Goal: Task Accomplishment & Management: Manage account settings

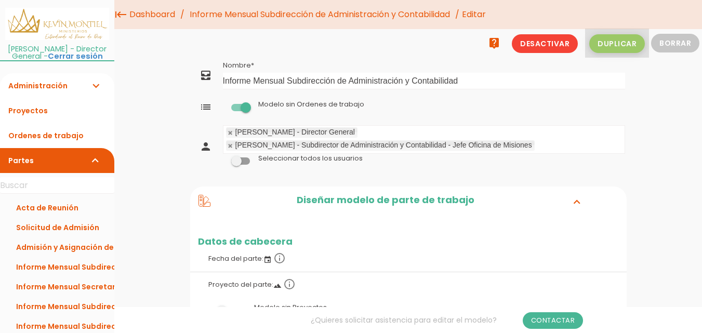
click at [627, 42] on span "Duplicar" at bounding box center [617, 43] width 56 height 19
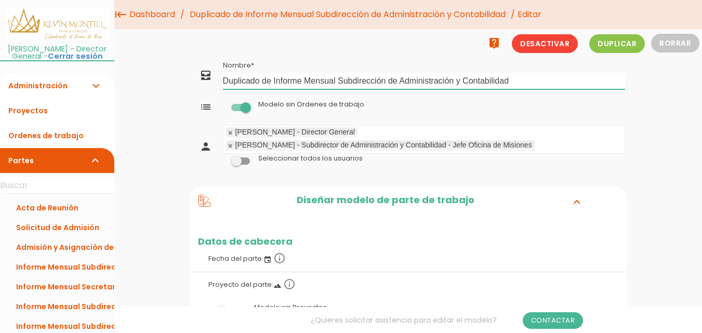
click at [273, 79] on input "Duplicado de Informe Mensual Subdirección de Administración y Contabilidad" at bounding box center [424, 81] width 402 height 17
click at [487, 78] on input "Informe Mensual Subdirección de Administración y Contabilidad" at bounding box center [424, 81] width 402 height 17
type input "Informe Mensual Subdirección de Relaciones Externas"
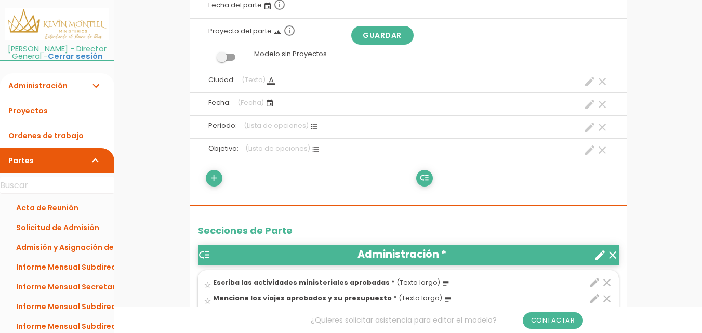
scroll to position [260, 0]
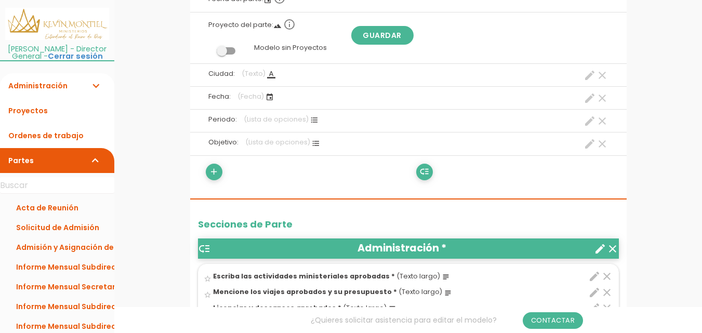
click at [589, 144] on icon "create" at bounding box center [589, 144] width 12 height 12
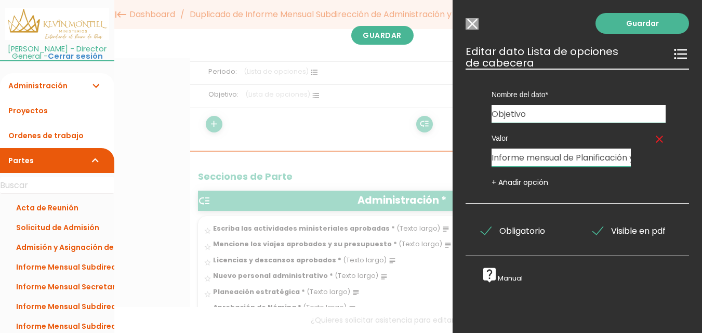
drag, startPoint x: 553, startPoint y: 161, endPoint x: 560, endPoint y: 163, distance: 7.4
click at [554, 163] on input "Informe mensual de Planificación y Ejecución de actividades administrativas y c…" at bounding box center [560, 158] width 139 height 18
click at [599, 158] on input "Informe mensual de Gestión de Relacionamiento Externo del Ministerio" at bounding box center [560, 158] width 139 height 18
click at [614, 161] on input "Informe mensual de Gestión de Relacionamiento Externo del Ministerio a cargo de…" at bounding box center [560, 158] width 139 height 18
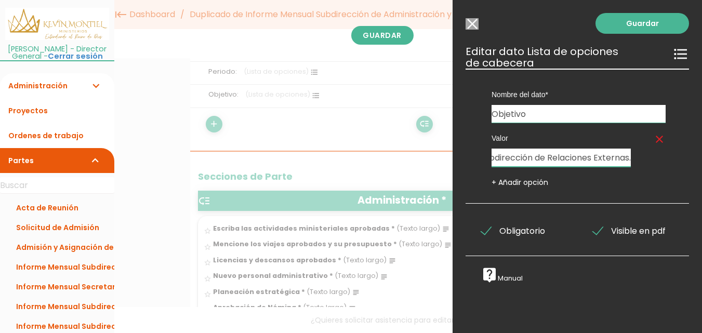
scroll to position [0, 373]
type input "Informe mensual de Gestión de Relacionamiento Externo del Ministerio a cargo de…"
click at [659, 171] on div "Valor clear Informe mensual de Gestión de Relacionamiento Externo del Ministeri…" at bounding box center [578, 155] width 205 height 65
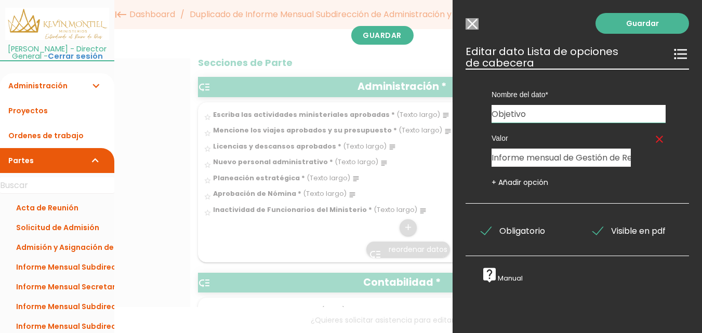
scroll to position [156, 0]
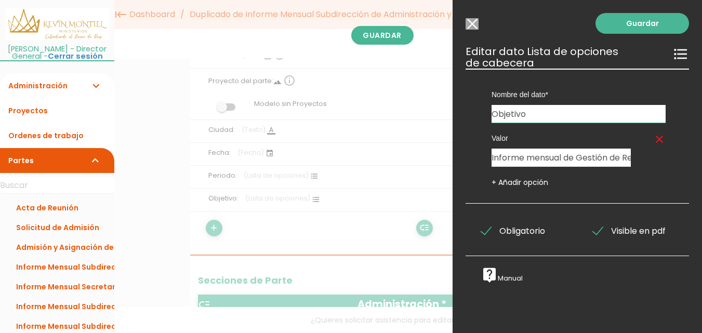
click at [633, 21] on link "Guardar" at bounding box center [641, 23] width 93 height 21
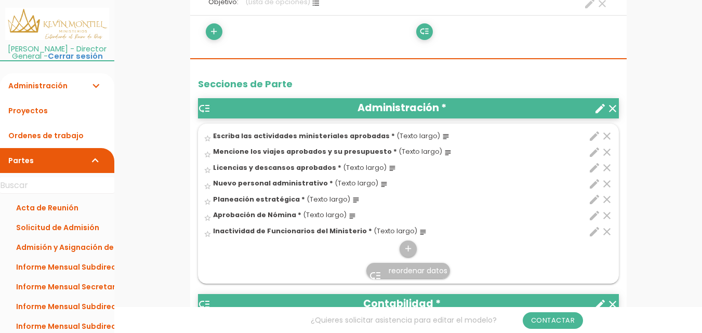
scroll to position [364, 0]
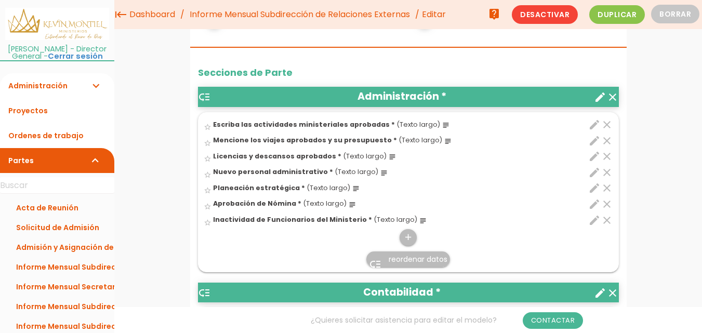
click at [600, 96] on icon "create" at bounding box center [600, 97] width 12 height 12
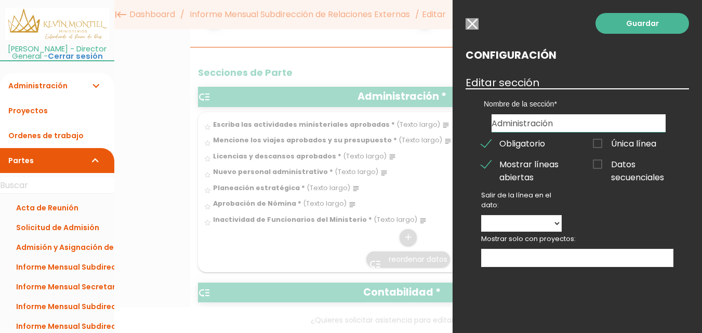
click at [564, 120] on input "Administración" at bounding box center [578, 123] width 174 height 18
drag, startPoint x: 564, startPoint y: 120, endPoint x: 484, endPoint y: 110, distance: 80.1
click at [484, 109] on div "Nombre de la sección Administración Contabilidad Recomendaciones Fin del Formato" at bounding box center [578, 110] width 205 height 44
type input "Convenios y Proyectos"
click at [685, 115] on div "Nombre de la sección Convenios y Proyectos Contabilidad Recomendaciones Fin del…" at bounding box center [576, 110] width 223 height 44
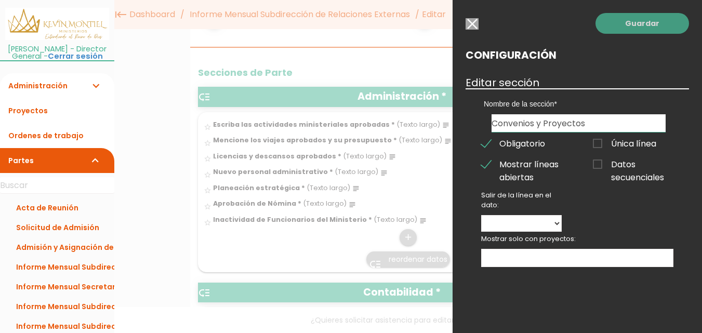
click at [658, 24] on link "Guardar" at bounding box center [641, 23] width 93 height 21
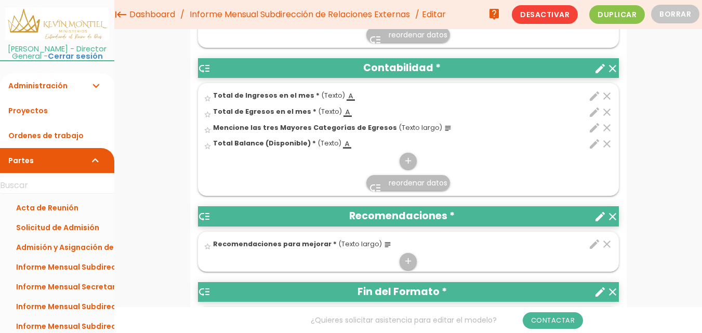
scroll to position [571, 0]
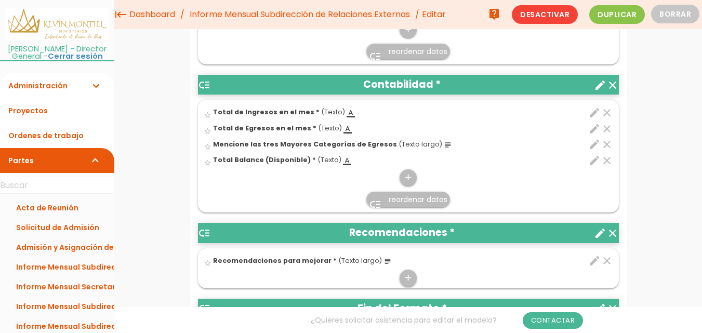
click at [597, 84] on icon "create" at bounding box center [600, 85] width 12 height 12
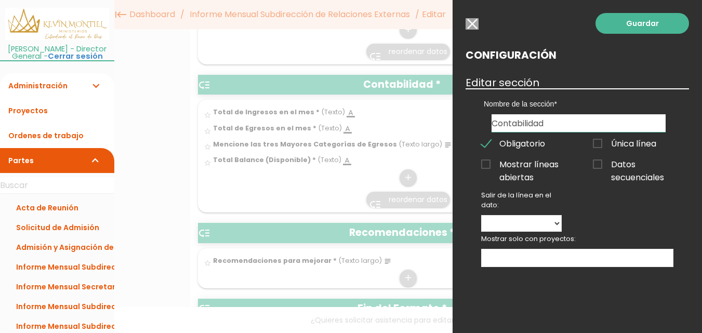
drag, startPoint x: 563, startPoint y: 121, endPoint x: 470, endPoint y: 118, distance: 93.5
click at [469, 118] on div "Nombre de la sección Convenios y Proyectos Contabilidad Recomendaciones Fin del…" at bounding box center [576, 110] width 223 height 44
type input "Relacionamiento"
click at [648, 22] on link "Guardar" at bounding box center [641, 23] width 93 height 21
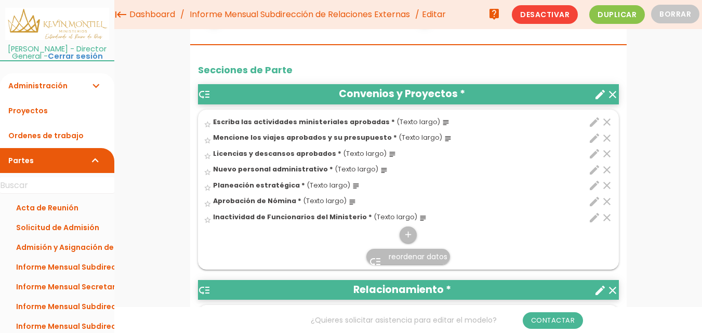
scroll to position [341, 0]
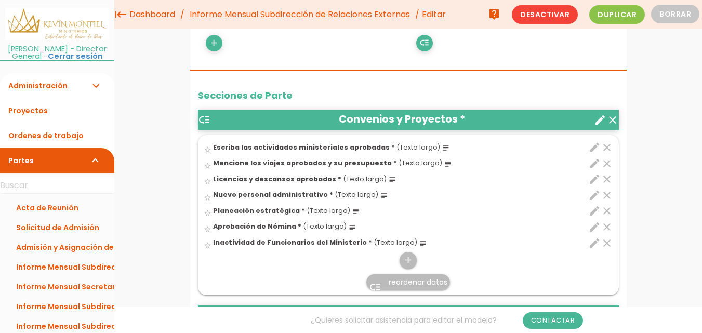
click at [593, 150] on icon "edit" at bounding box center [594, 147] width 12 height 12
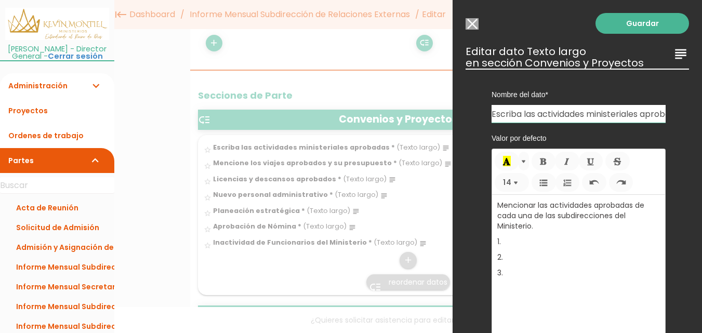
click at [471, 24] on input "Modelo sin Ordenes de trabajo" at bounding box center [471, 23] width 13 height 11
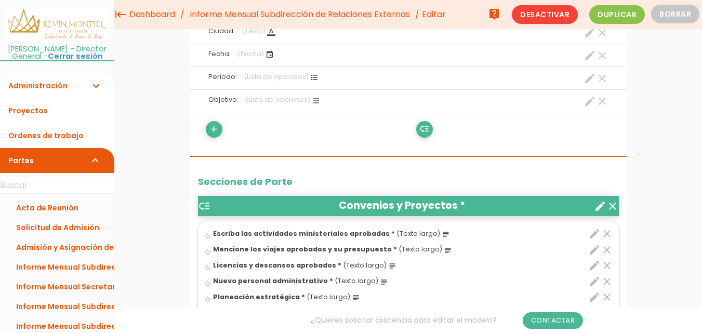
scroll to position [185, 0]
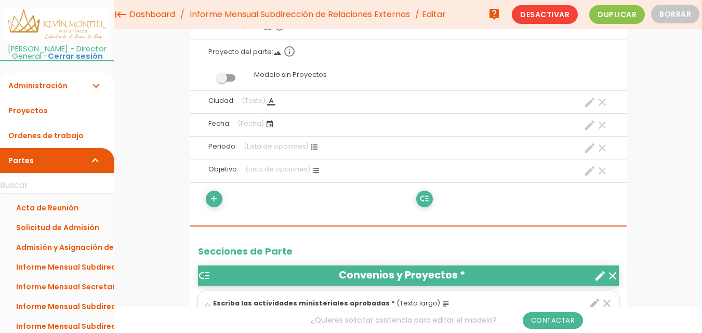
click at [589, 174] on icon "create" at bounding box center [589, 171] width 12 height 12
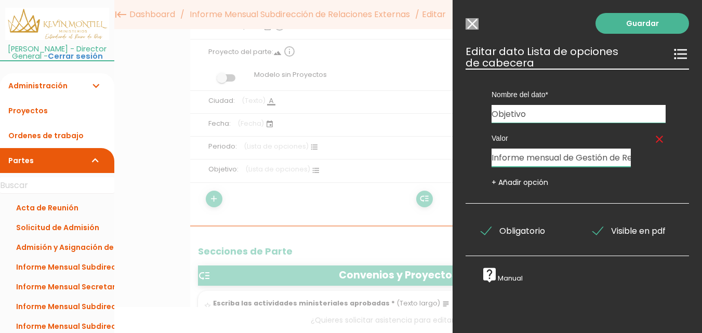
click at [583, 158] on input "Informe mensual de Gestión de Relacionamiento Externo del Ministerio a cargo de…" at bounding box center [560, 158] width 139 height 18
paste input "Fortalecer la relación con entidades externas mediante convenios, proyectos y a…"
click at [581, 160] on input "Informe mensual de Gestión de Relacionamiento Externo del Ministerio a cargo de…" at bounding box center [560, 158] width 139 height 18
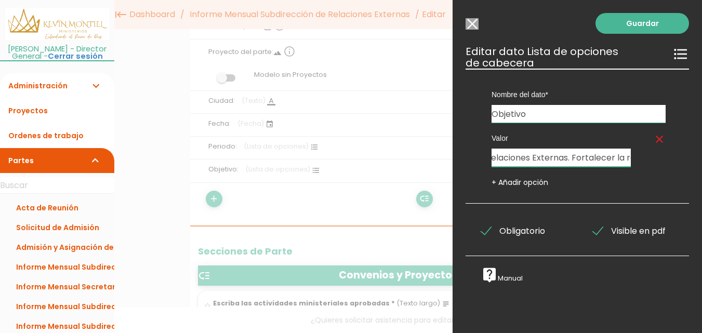
scroll to position [0, 396]
click at [604, 161] on input "Informe mensual de Gestión de Relacionamiento Externo del Ministerio a cargo de…" at bounding box center [560, 158] width 139 height 18
click at [550, 159] on input "Informe mensual de Gestión de Relacionamiento Externo del Ministerio a cargo de…" at bounding box center [560, 158] width 139 height 18
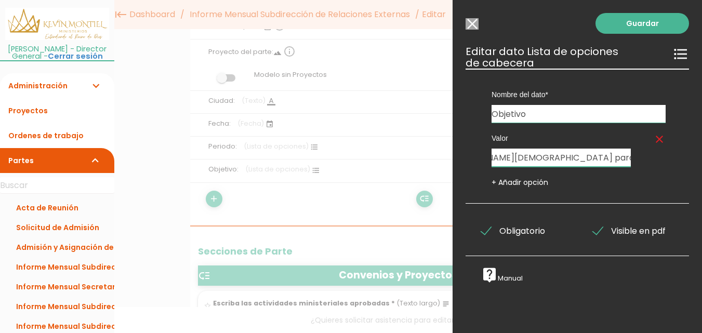
paste input "a cargo de la Subdirección de Relaciones Externas."
type input "Informe mensual de Gestión de Relacionamiento Externo del Ministerio, relación …"
click at [640, 24] on link "Guardar" at bounding box center [641, 23] width 93 height 21
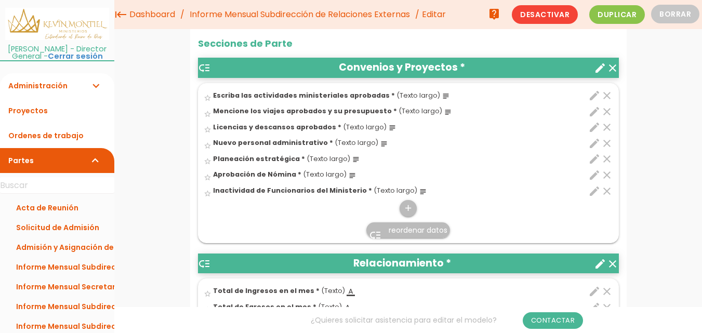
scroll to position [341, 0]
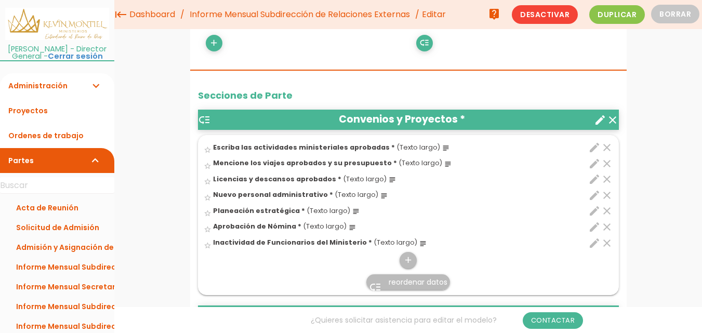
click at [593, 145] on icon "edit" at bounding box center [594, 147] width 12 height 12
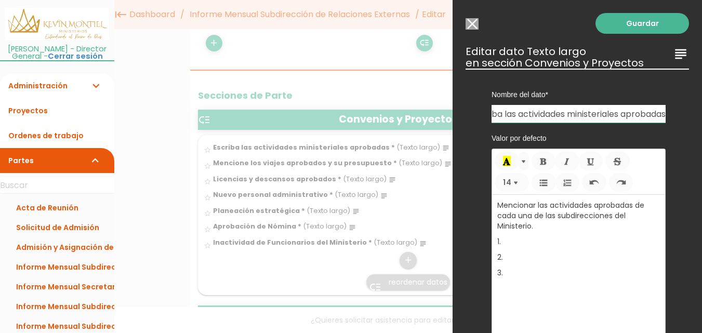
scroll to position [0, 13]
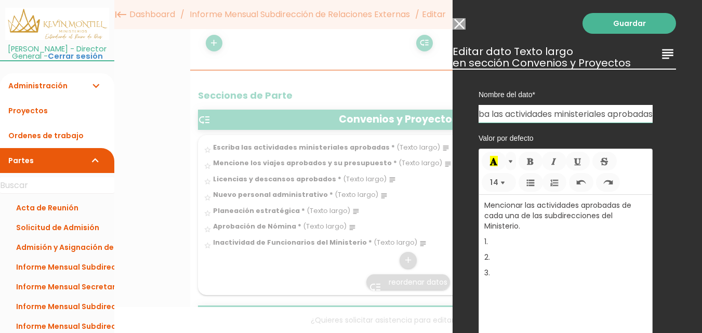
drag, startPoint x: 492, startPoint y: 113, endPoint x: 699, endPoint y: 102, distance: 207.0
click at [699, 102] on div "Guardar ESCOGE EL TIPO DE DATO looks_one NÚMERO format_color_text TEXTO access_…" at bounding box center [576, 166] width 249 height 333
paste input "Identificación y firma de convenios con entidades públicas, privadas y organiza…"
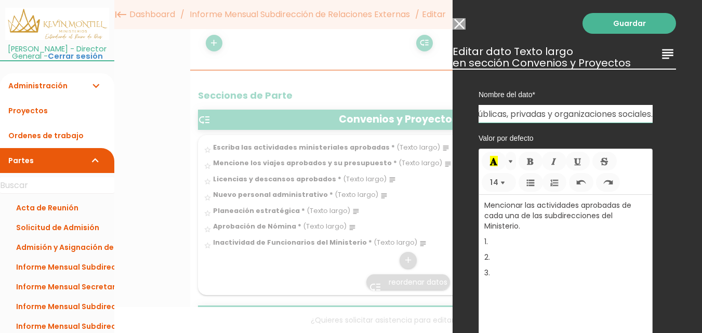
type input "Identificación y firma de convenios con entidades públicas, privadas y organiza…"
click at [544, 226] on p "Mencionar las actividades aprobadas de cada una de las subdirecciones del Minis…" at bounding box center [565, 215] width 163 height 31
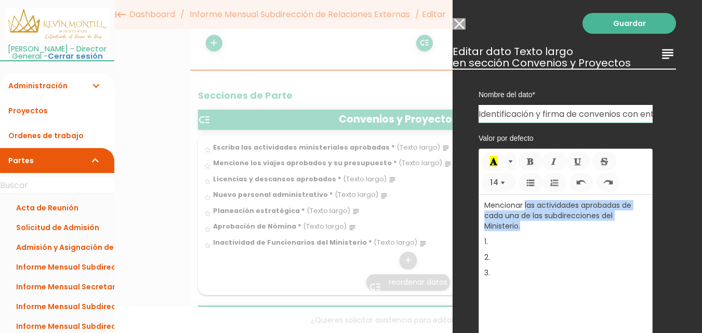
drag, startPoint x: 541, startPoint y: 229, endPoint x: 524, endPoint y: 206, distance: 28.2
click at [524, 206] on p "Mencionar las actividades aprobadas de cada una de las subdirecciones del Minis…" at bounding box center [565, 215] width 163 height 31
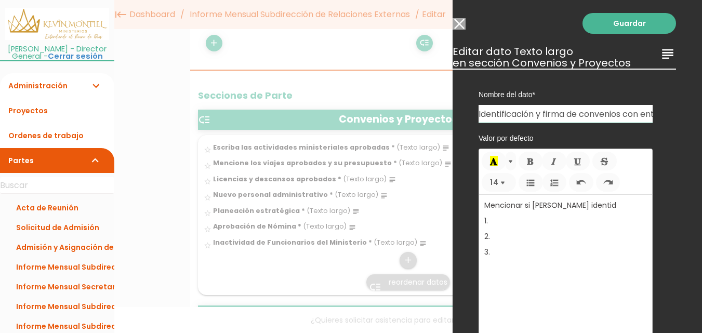
click at [541, 113] on input "Identificación y firma de convenios con entidades públicas, privadas y organiza…" at bounding box center [565, 114] width 174 height 18
type input "Identificación y/o firma de convenios con entidades públicas, privadas y organi…"
click at [592, 206] on p "Mencionar si se han identid" at bounding box center [565, 205] width 163 height 10
click at [606, 111] on input "Identificación y/o firma de convenios con entidades públicas, privadas y organi…" at bounding box center [565, 114] width 174 height 18
click at [560, 219] on p "Mencionar si se han identificado y/o firmado convenios" at bounding box center [565, 210] width 163 height 21
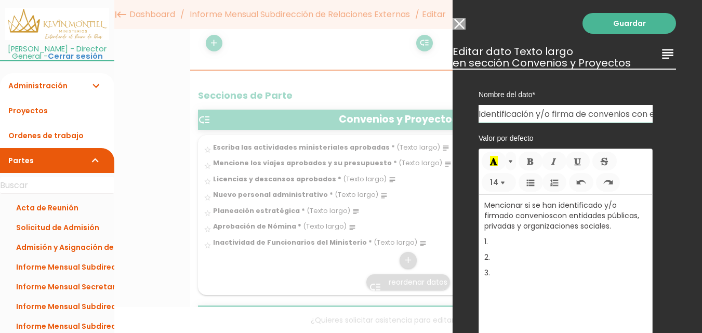
click at [523, 247] on p "1." at bounding box center [565, 241] width 163 height 10
click at [510, 278] on p "3." at bounding box center [565, 272] width 163 height 10
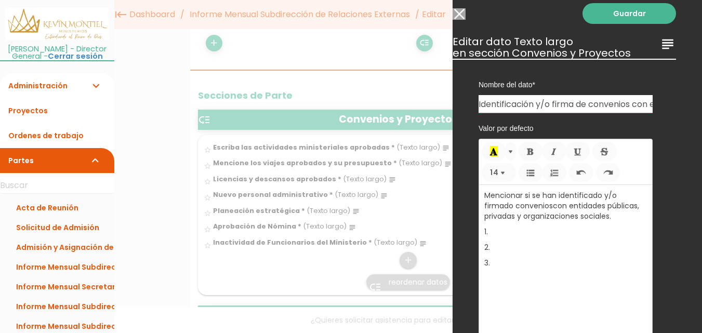
scroll to position [0, 13]
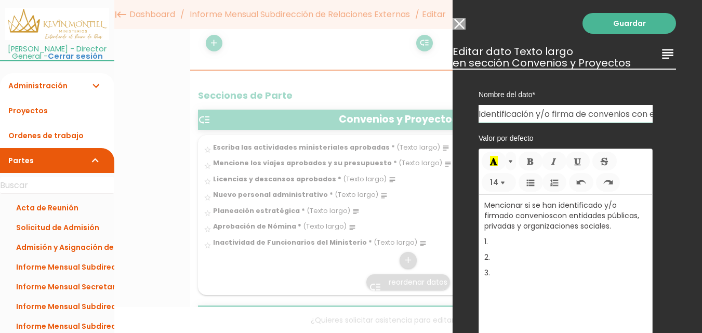
click at [638, 23] on link "Guardar" at bounding box center [628, 23] width 93 height 21
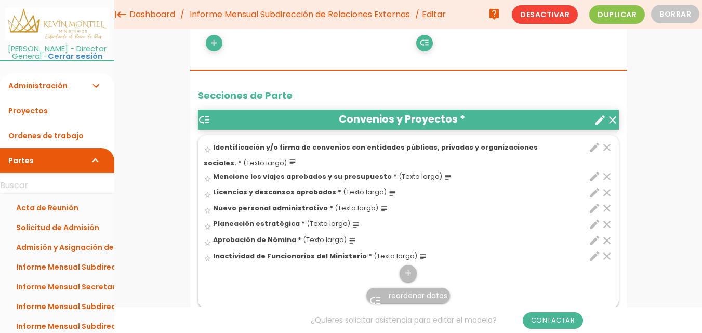
click at [595, 175] on icon "edit" at bounding box center [594, 176] width 12 height 12
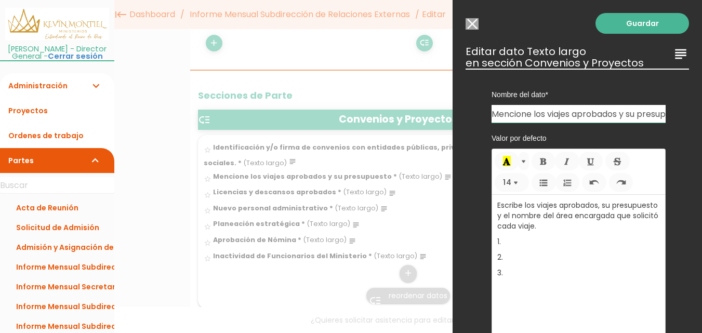
scroll to position [0, 36]
drag, startPoint x: 493, startPoint y: 117, endPoint x: 682, endPoint y: 122, distance: 189.1
click at [682, 122] on div "Guardar ESCOGE EL TIPO DE DATO looks_one NÚMERO format_color_text TEXTO access_…" at bounding box center [576, 166] width 249 height 333
paste input "Gestión y seguimiento de proyectos de impacto social y comunitario."
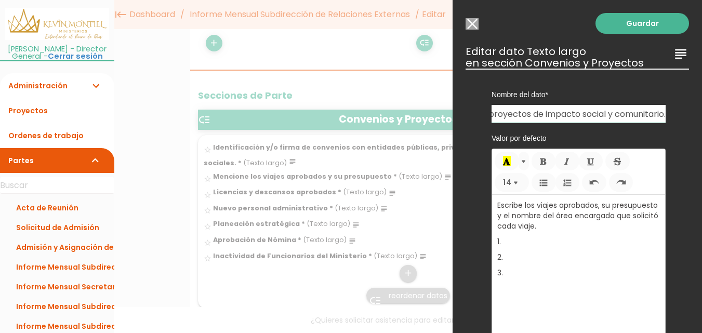
click at [592, 115] on input "Gestión y seguimiento de proyectos de impacto social y comunitario." at bounding box center [578, 114] width 174 height 18
type input "Gestión y seguimiento de proyectos de impacto social y comunitario."
click at [569, 223] on p "Escribe los viajes aprobados, su presupuesto y el nombre del área encargada que…" at bounding box center [578, 215] width 163 height 31
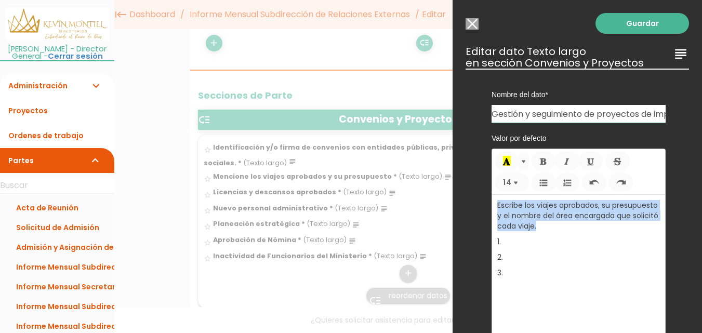
drag, startPoint x: 628, startPoint y: 223, endPoint x: 496, endPoint y: 205, distance: 133.7
click at [495, 203] on div "Escribe los viajes aprobados, su presupuesto y el nombre del área encargada que…" at bounding box center [578, 303] width 173 height 216
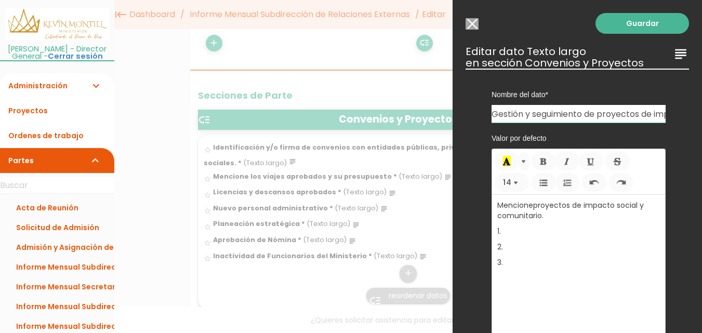
click at [536, 206] on span "proyectos de impacto social y comunitario." at bounding box center [570, 210] width 146 height 21
click at [587, 206] on span "proyectos de impacto social y comunitario." at bounding box center [576, 210] width 158 height 21
click at [619, 214] on p "Mencione los proyectos activos de impacto social y comunitario." at bounding box center [578, 210] width 163 height 21
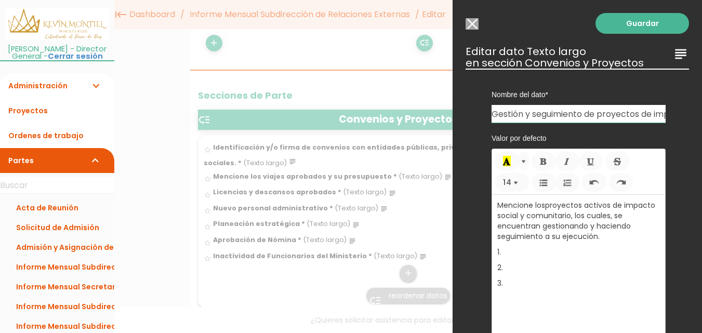
click at [658, 17] on link "Guardar" at bounding box center [641, 23] width 93 height 21
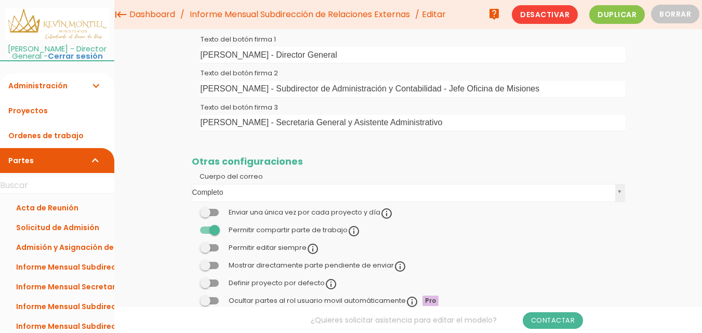
scroll to position [341, 0]
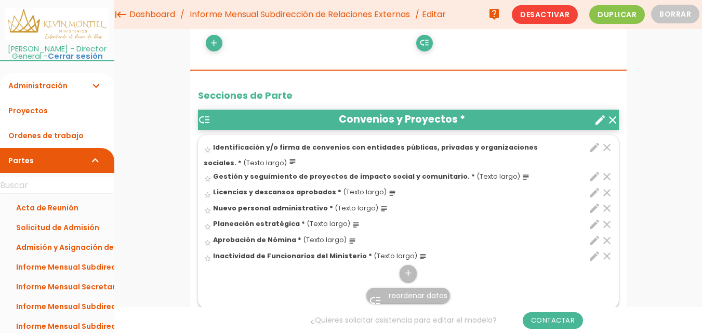
click at [594, 192] on icon "edit" at bounding box center [594, 192] width 12 height 12
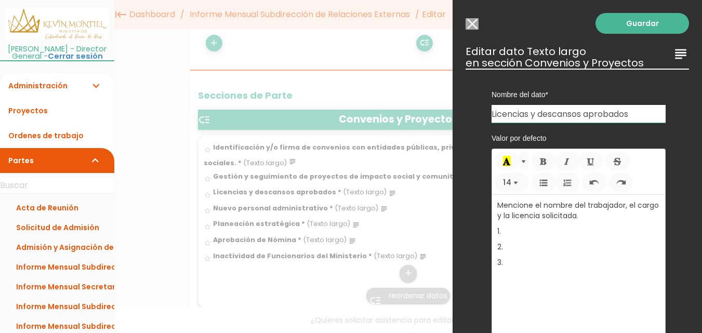
drag, startPoint x: 640, startPoint y: 115, endPoint x: 487, endPoint y: 112, distance: 153.3
click at [487, 111] on div "Nombre del dato Entidad Recomendaciones para mejorar Total de Ingresos en el me…" at bounding box center [579, 96] width 190 height 54
paste input "Acompañamiento técnico y ministerial a los proyectos en ejecución."
type input "Acompañamiento técnico y ministerial a los proyectos en ejecución."
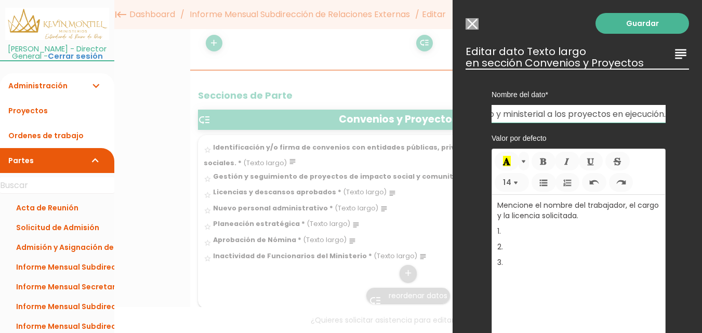
click at [667, 178] on div "Valor por defecto <p>Mencione el nombre del trabajador, el cargo y la licencia …" at bounding box center [578, 277] width 205 height 308
click at [617, 218] on p "Mencione el nombre del trabajador, el cargo y la licencia solicitada." at bounding box center [578, 210] width 163 height 21
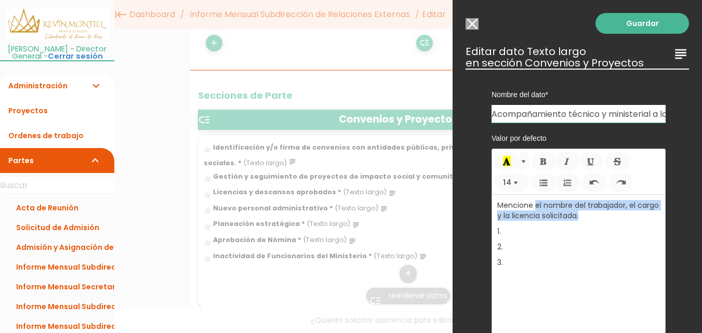
drag, startPoint x: 615, startPoint y: 217, endPoint x: 534, endPoint y: 202, distance: 82.9
click at [534, 202] on p "Mencione el nombre del trabajador, el cargo y la licencia solicitada." at bounding box center [578, 210] width 163 height 21
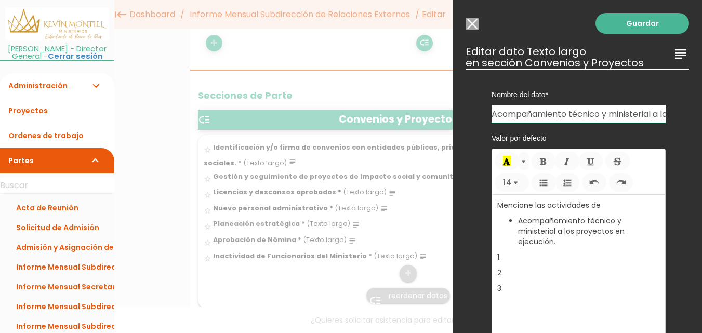
click at [520, 220] on p "Acompañamiento técnico y ministerial a los proyectos en ejecución." at bounding box center [589, 231] width 142 height 31
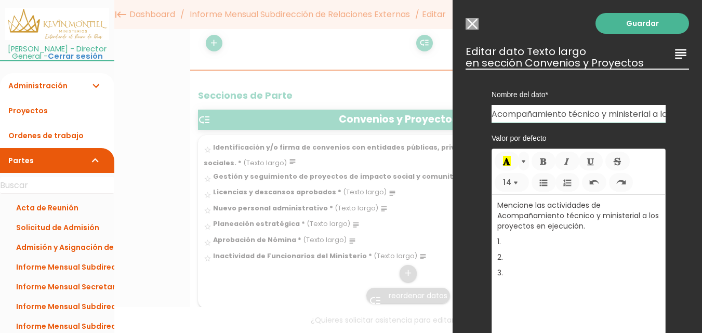
click at [502, 217] on p "Mencione las actividades de Acompañamiento técnico y ministerial a los proyecto…" at bounding box center [578, 215] width 163 height 31
click at [607, 224] on p "Mencione las actividades de acompañamiento técnico y ministerial a los proyecto…" at bounding box center [578, 215] width 163 height 31
click at [506, 246] on p "Mencione las actividades de acompañamiento técnico y ministerial a los proyecto…" at bounding box center [578, 226] width 163 height 52
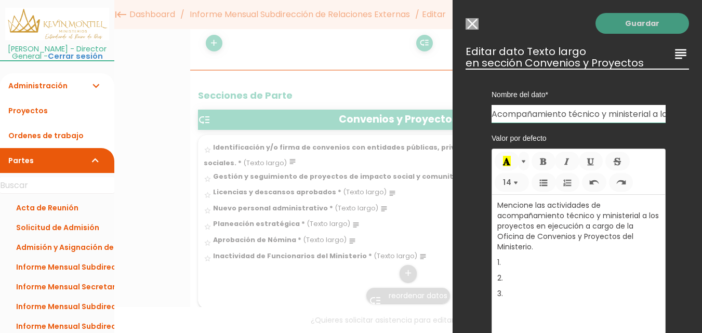
click at [638, 25] on link "Guardar" at bounding box center [641, 23] width 93 height 21
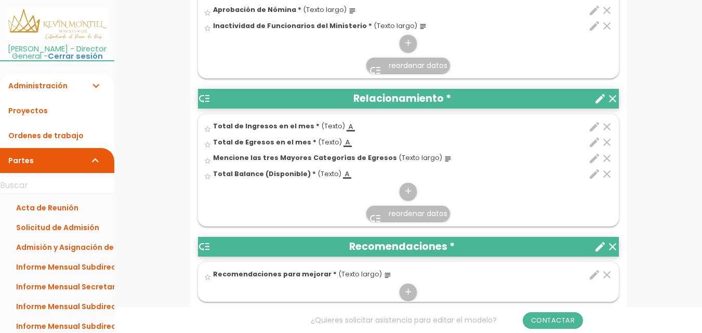
scroll to position [600, 0]
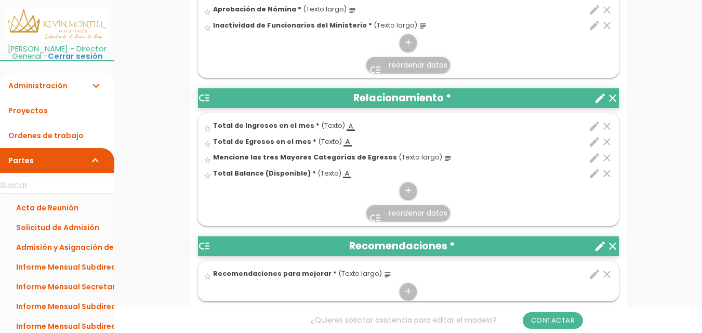
click at [595, 124] on icon "edit" at bounding box center [594, 126] width 12 height 12
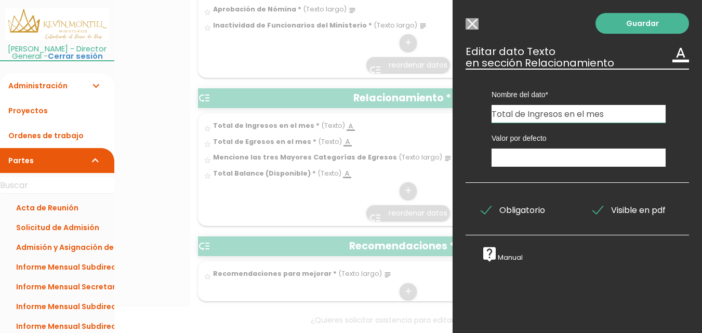
drag, startPoint x: 615, startPoint y: 115, endPoint x: 464, endPoint y: 107, distance: 151.9
click at [464, 106] on div "Guardar ESCOGE EL TIPO DE DATO looks_one NÚMERO format_color_text TEXTO access_…" at bounding box center [576, 166] width 249 height 333
paste input "Creación y fortalecimiento de vínculos con [DEMOGRAPHIC_DATA] y organizaciones …"
type input "Creación y fortalecimiento de vínculos con [DEMOGRAPHIC_DATA] y organizaciones …"
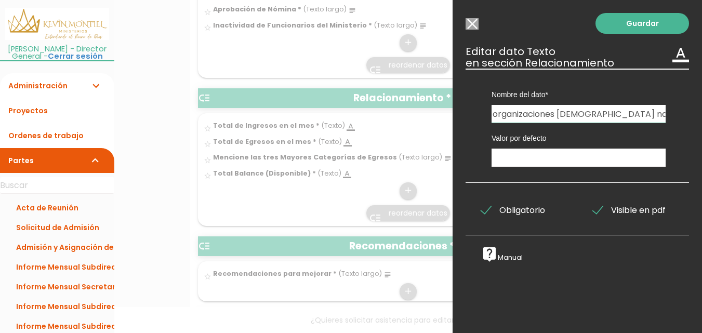
click at [477, 90] on div "Nombre del dato Entidad Recomendaciones para mejorar Creación y fortalecimiento…" at bounding box center [578, 96] width 205 height 54
click at [542, 156] on input "text" at bounding box center [578, 158] width 174 height 18
click at [622, 157] on input "Mencione la gestión de relacionamiento con" at bounding box center [578, 158] width 174 height 18
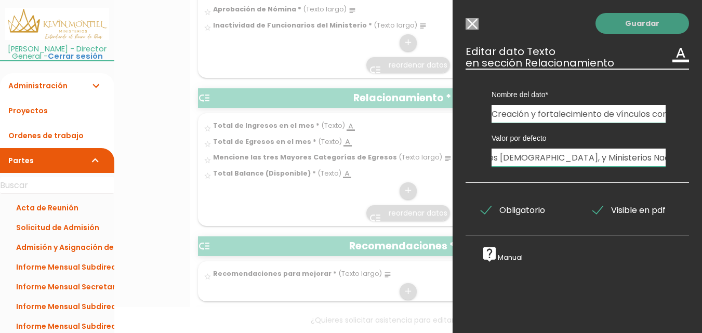
type input "Mencione la gestión de relacionamiento realizada con [DEMOGRAPHIC_DATA], organi…"
click at [637, 24] on link "Guardar" at bounding box center [641, 23] width 93 height 21
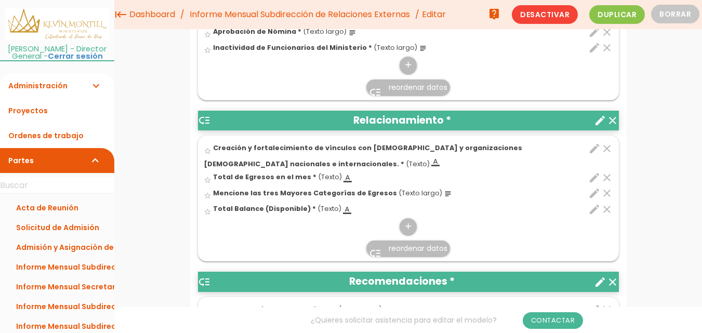
scroll to position [548, 0]
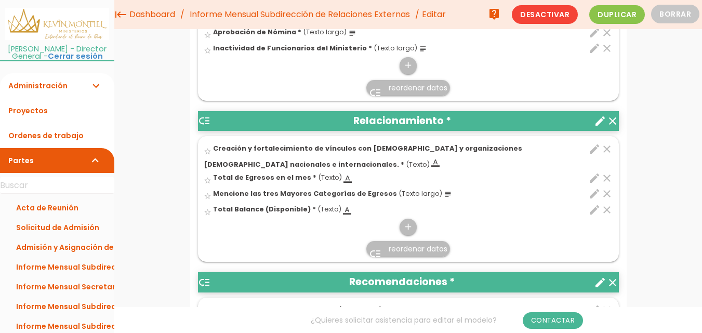
click at [593, 180] on icon "edit" at bounding box center [594, 178] width 12 height 12
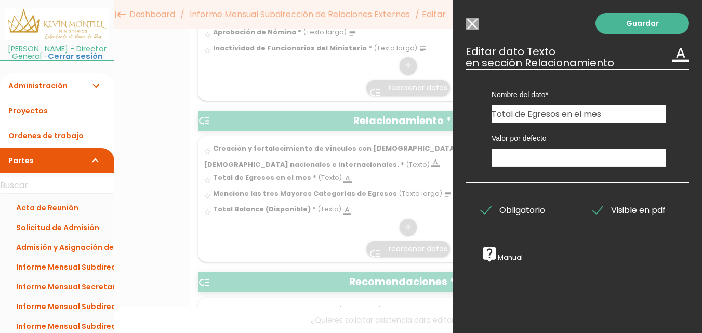
click at [608, 113] on input "Total de Egresos en el mes" at bounding box center [578, 114] width 174 height 18
drag, startPoint x: 544, startPoint y: 108, endPoint x: 444, endPoint y: 91, distance: 101.5
paste input "Organización de encuentros y actividades conjuntas ministeriales."
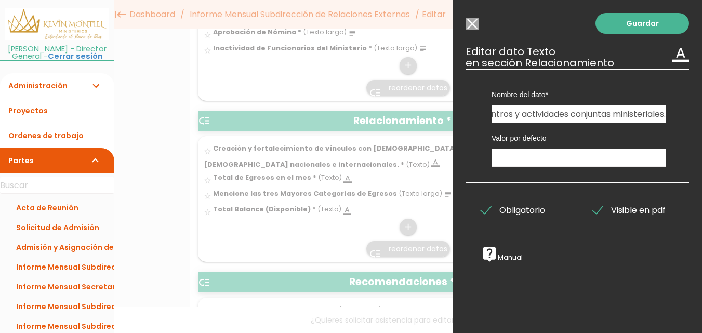
type input "Organización de encuentros y actividades conjuntas ministeriales."
click at [574, 157] on input "text" at bounding box center [578, 158] width 174 height 18
paste input "Organización de encuentros y actividades conjuntas ministeriales."
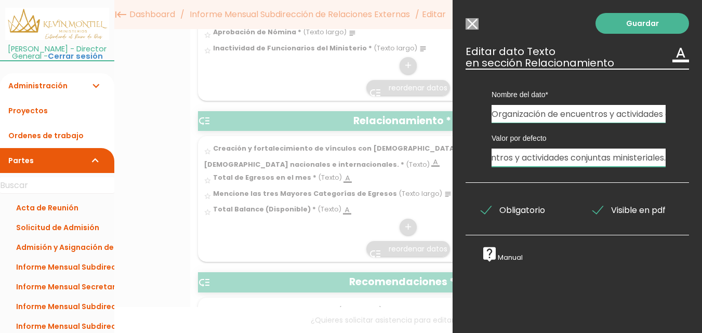
click at [574, 156] on input "Mencione los encuentros Organización de encuentros y actividades conjuntas mini…" at bounding box center [578, 158] width 174 height 18
click at [494, 160] on input "Mencione los encuentros Organización de encuentros y actividades conjuntas mini…" at bounding box center [578, 158] width 174 height 18
drag, startPoint x: 520, startPoint y: 157, endPoint x: 597, endPoint y: 157, distance: 76.9
click at [597, 157] on input "Mencione los encuentros Organización de encuentros y actividades conjuntas mini…" at bounding box center [578, 158] width 174 height 18
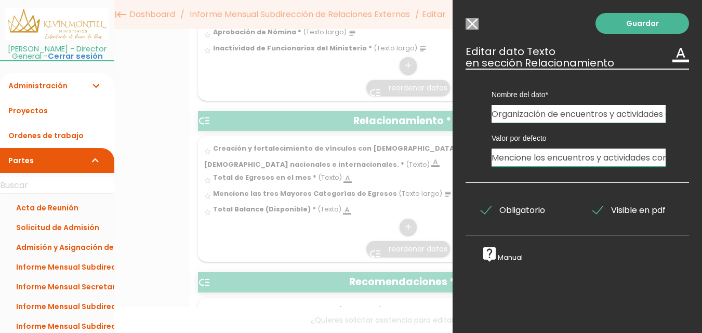
click at [636, 158] on input "Mencione los encuentros y actividades conjuntas ministeriales." at bounding box center [578, 158] width 174 height 18
type input "Mencione los encuentros y actividades conjuntas ministeriales realizadas."
click at [651, 25] on link "Guardar" at bounding box center [641, 23] width 93 height 21
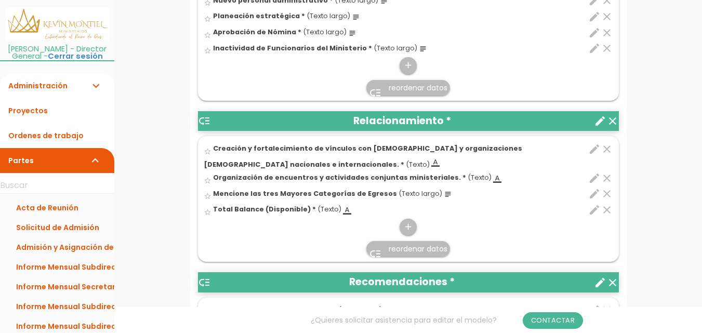
click at [592, 191] on icon "edit" at bounding box center [594, 194] width 12 height 12
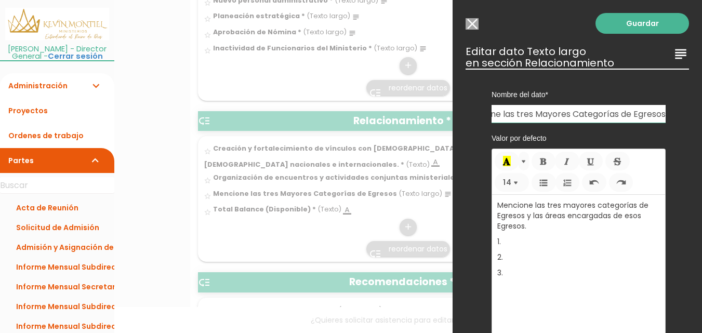
scroll to position [0, 13]
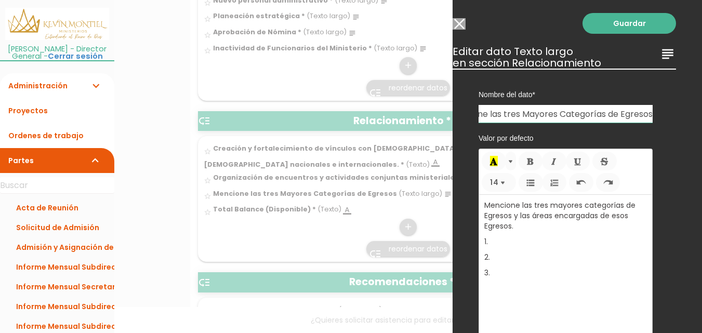
drag, startPoint x: 493, startPoint y: 115, endPoint x: 708, endPoint y: 135, distance: 216.5
paste input "Seguimiento de compromisos interinstitucionales para la cooperación ministerial."
type input "Seguimiento de compromisos interinstitucionales para la cooperación ministerial."
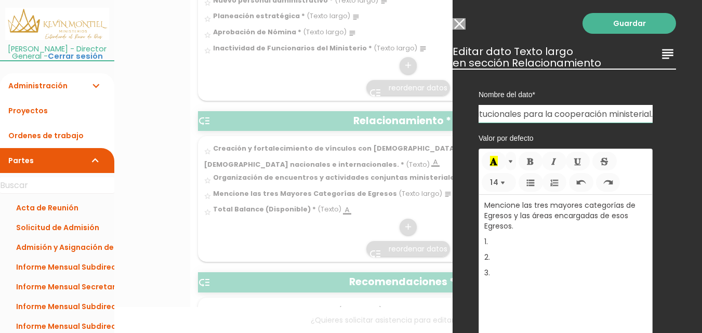
click at [676, 121] on div "Guardar ESCOGE EL TIPO DE DATO looks_one NÚMERO format_color_text TEXTO access_…" at bounding box center [576, 166] width 249 height 333
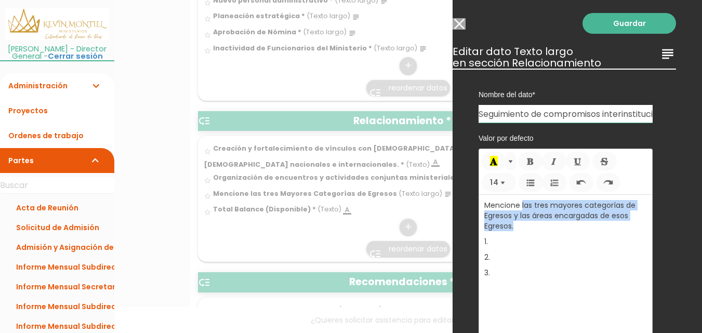
drag, startPoint x: 524, startPoint y: 224, endPoint x: 522, endPoint y: 205, distance: 19.3
click at [522, 205] on p "Mencione las tres mayores categorías de Egresos y las áreas encargadas de esos …" at bounding box center [565, 215] width 163 height 31
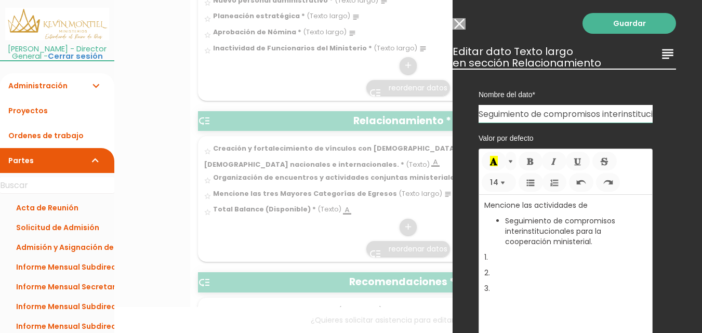
click at [504, 222] on ul "Seguimiento de compromisos interinstitucionales para la cooperación ministerial." at bounding box center [565, 231] width 163 height 31
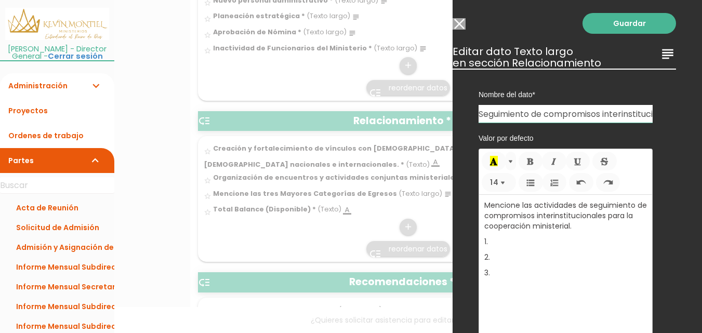
click at [593, 229] on p "Mencione las actividades de seguimiento de compromisos interinstitucionales par…" at bounding box center [565, 215] width 163 height 31
click at [621, 25] on link "Guardar" at bounding box center [628, 23] width 93 height 21
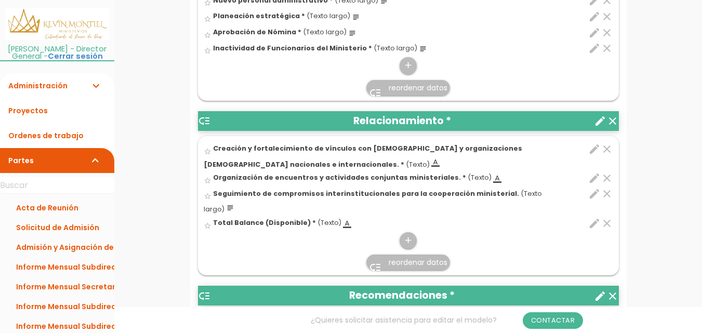
click at [608, 219] on icon "clear" at bounding box center [606, 223] width 12 height 12
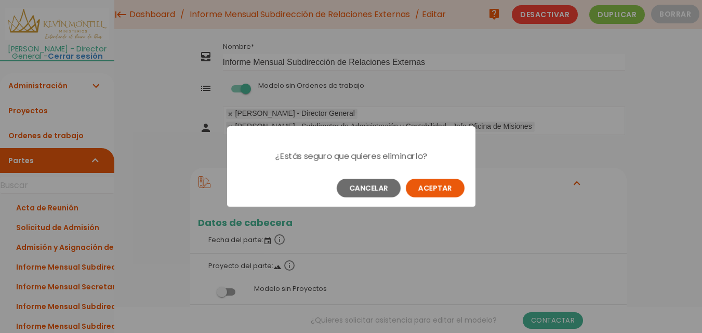
click at [455, 186] on button "Aceptar" at bounding box center [435, 188] width 59 height 19
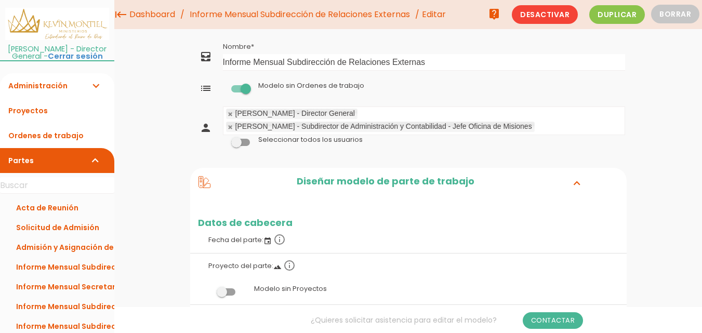
scroll to position [12, 0]
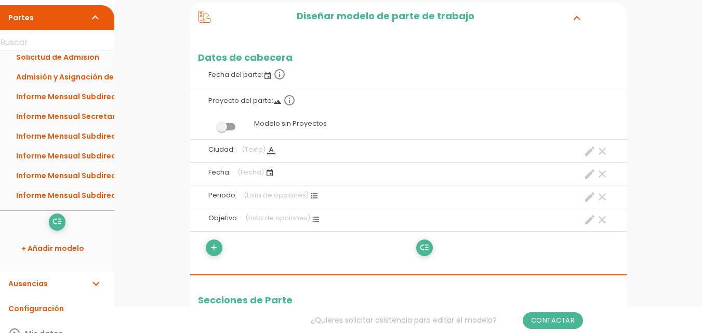
scroll to position [156, 0]
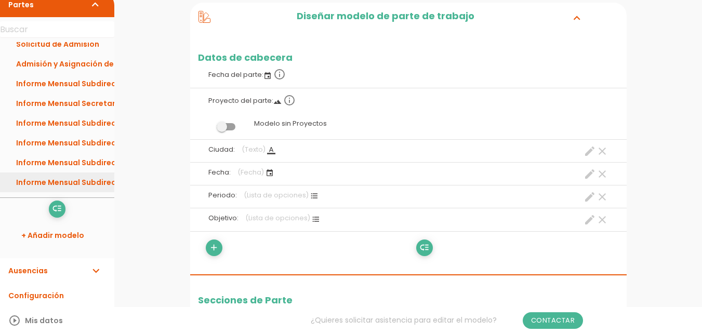
click at [86, 181] on link "Informe Mensual Subdirección de Relaciones Externas" at bounding box center [57, 182] width 114 height 20
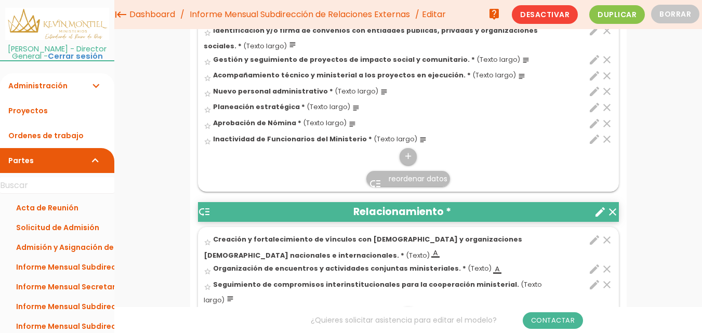
scroll to position [416, 0]
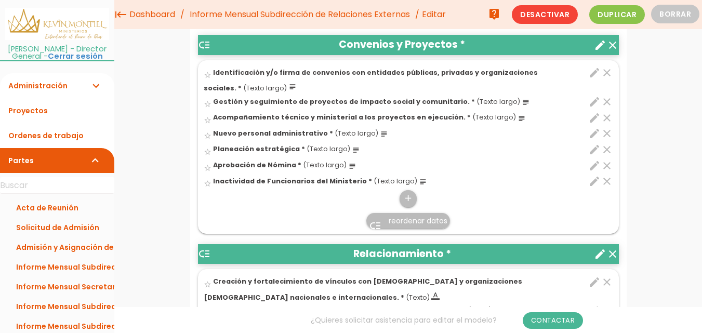
click at [609, 133] on icon "clear" at bounding box center [606, 133] width 12 height 12
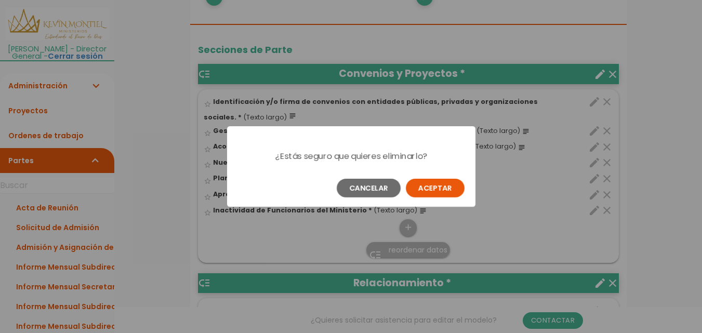
scroll to position [0, 0]
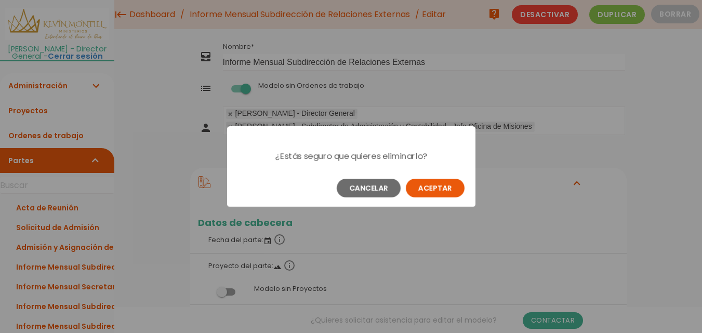
click at [441, 190] on button "Aceptar" at bounding box center [435, 188] width 59 height 19
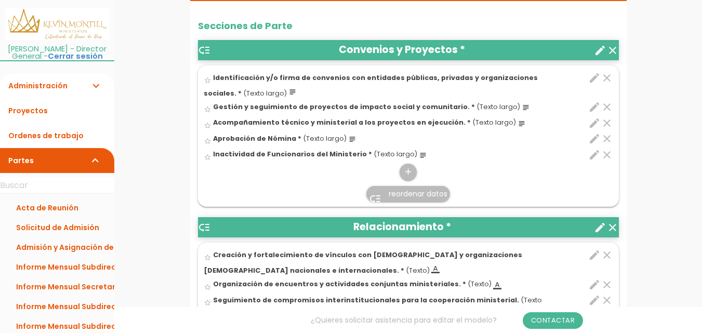
scroll to position [467, 0]
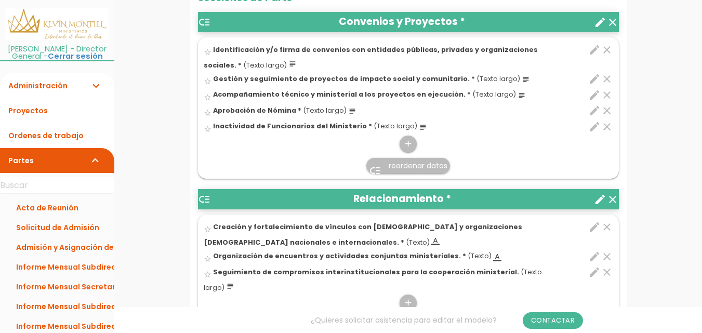
click at [609, 110] on icon "clear" at bounding box center [606, 110] width 12 height 12
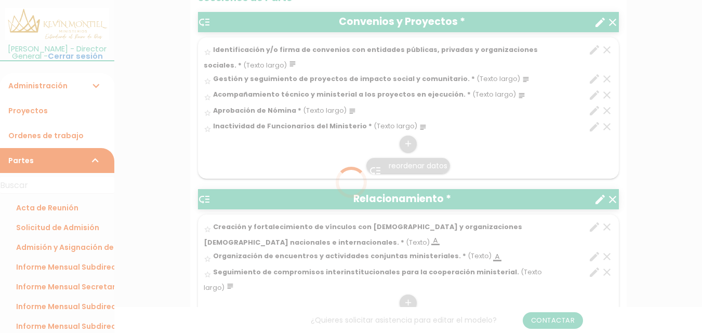
scroll to position [0, 0]
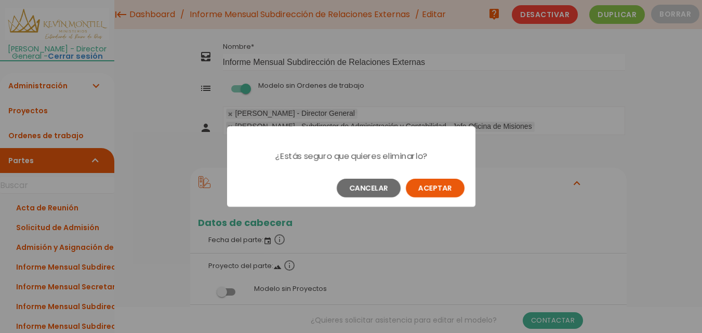
click at [421, 188] on button "Aceptar" at bounding box center [435, 188] width 59 height 19
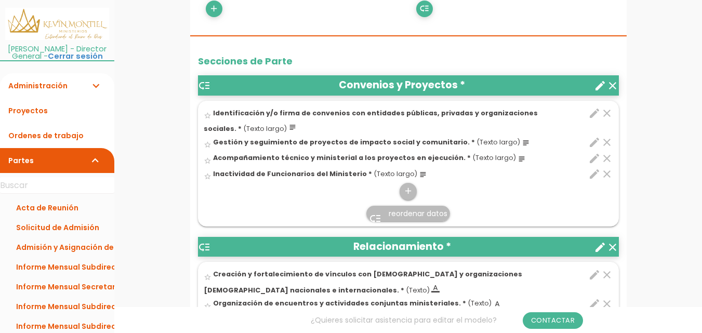
scroll to position [416, 0]
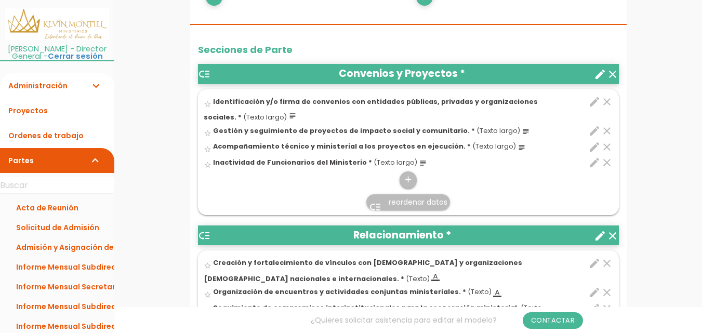
click at [608, 162] on icon "clear" at bounding box center [606, 162] width 12 height 12
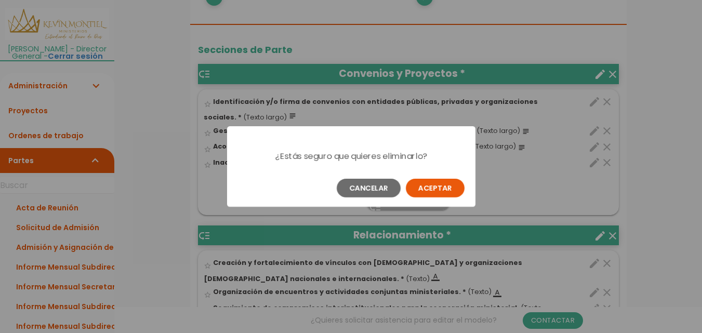
scroll to position [0, 0]
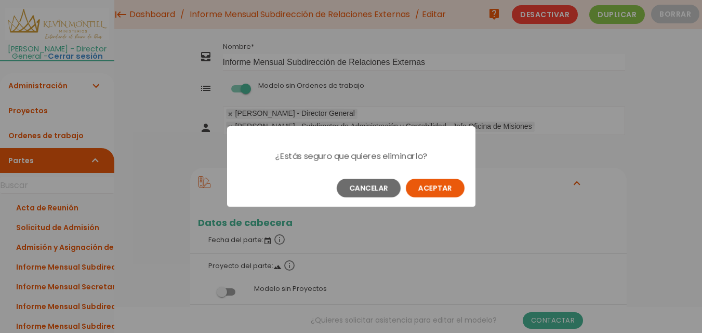
click at [435, 185] on button "Aceptar" at bounding box center [435, 188] width 59 height 19
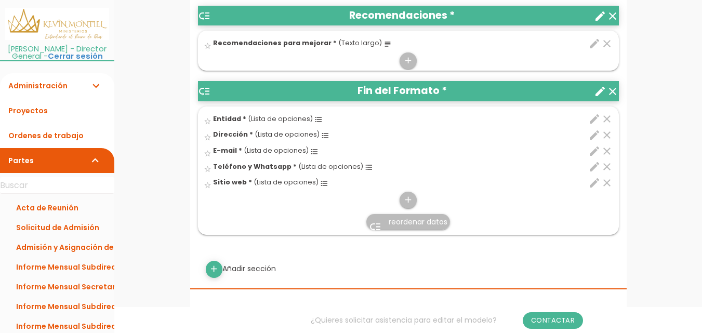
scroll to position [779, 0]
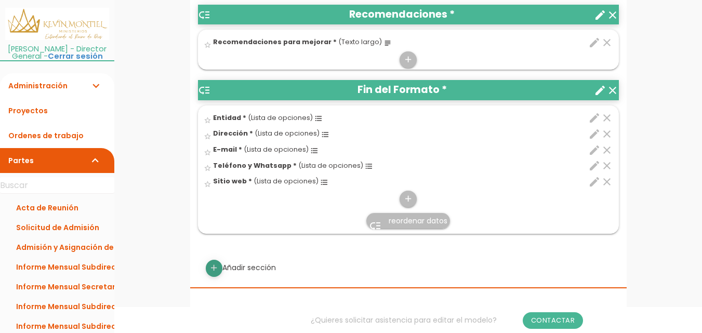
click at [218, 266] on icon "add" at bounding box center [214, 268] width 10 height 17
select select
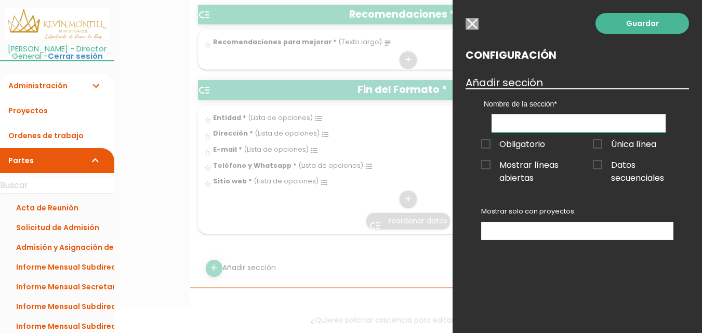
click at [582, 121] on input "text" at bounding box center [578, 123] width 174 height 18
type input "Resultados"
click at [527, 146] on span "Obligatorio" at bounding box center [513, 144] width 64 height 13
click at [0, 0] on input "Obligatorio" at bounding box center [0, 0] width 0 height 0
click at [645, 24] on link "Guardar" at bounding box center [641, 23] width 93 height 21
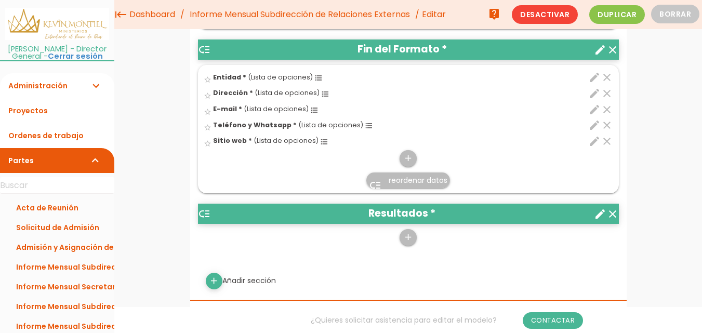
scroll to position [790, 0]
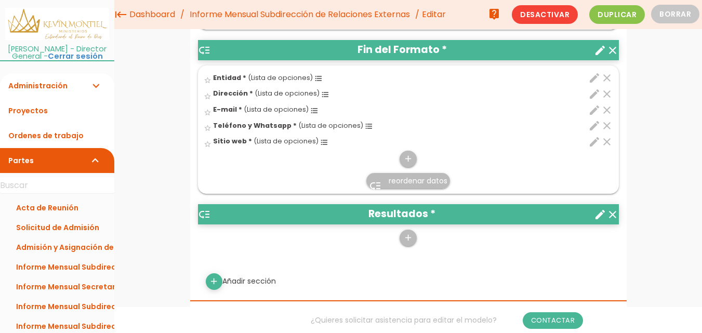
click at [202, 213] on icon "low_priority" at bounding box center [204, 214] width 12 height 12
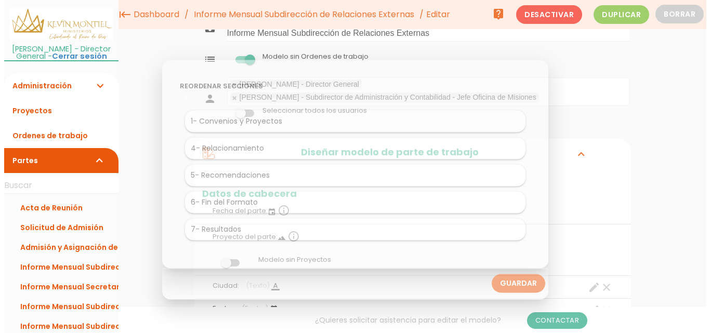
scroll to position [0, 0]
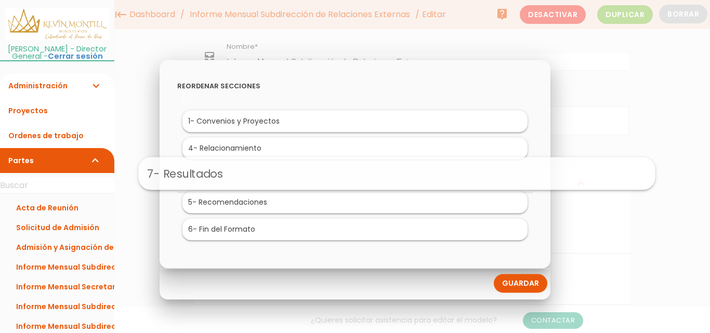
drag, startPoint x: 210, startPoint y: 230, endPoint x: 252, endPoint y: 173, distance: 70.1
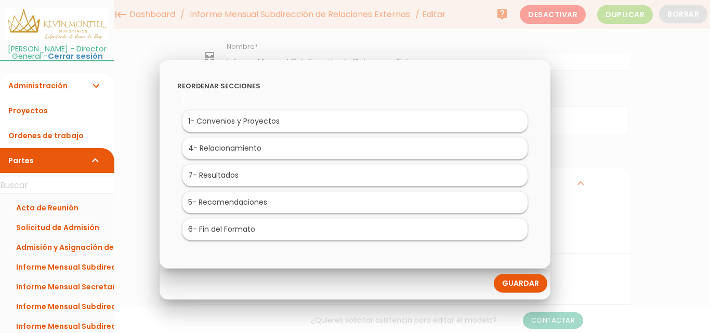
click at [528, 282] on link "Guardar" at bounding box center [519, 283] width 53 height 19
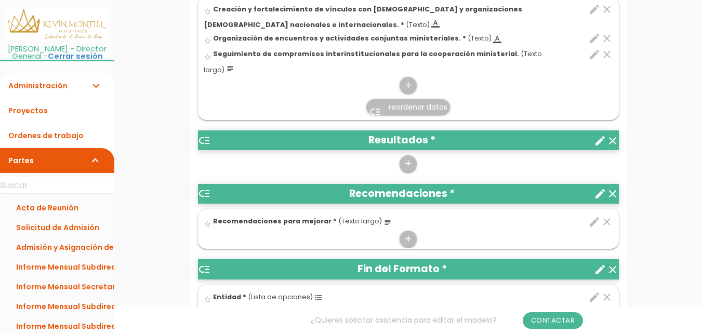
scroll to position [675, 0]
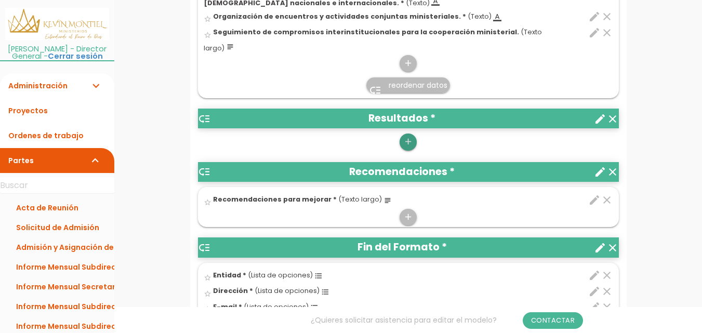
click at [409, 140] on icon "add" at bounding box center [408, 141] width 10 height 17
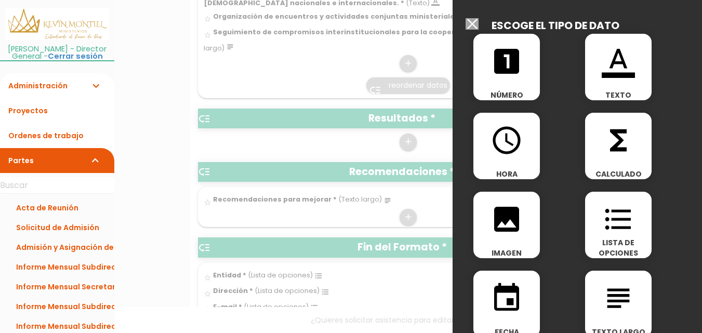
click at [622, 64] on icon "format_color_text" at bounding box center [617, 61] width 33 height 33
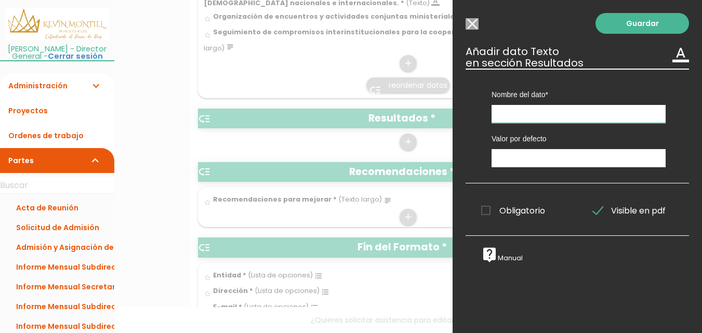
click at [576, 110] on input "text" at bounding box center [578, 114] width 174 height 18
click at [521, 208] on span "Obligatorio" at bounding box center [513, 210] width 64 height 13
click at [0, 0] on input "Obligatorio" at bounding box center [0, 0] width 0 height 0
click at [582, 99] on label "Nombre del dato" at bounding box center [578, 94] width 174 height 10
click at [581, 108] on input "text" at bounding box center [578, 114] width 174 height 18
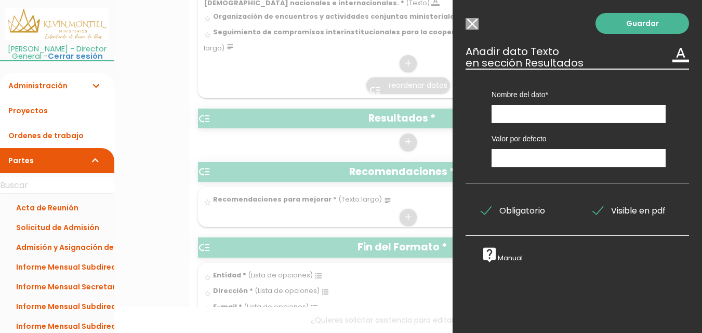
click at [474, 22] on input "Modelo sin Ordenes de trabajo" at bounding box center [471, 23] width 13 height 11
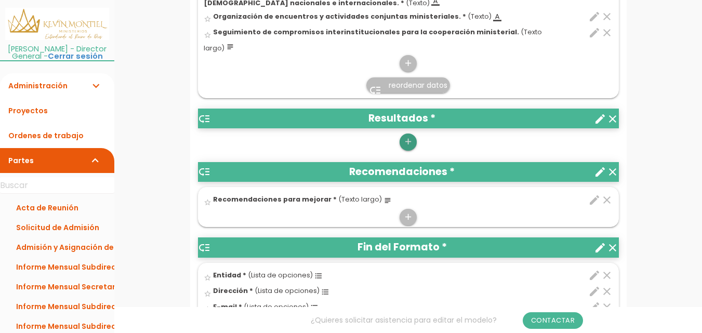
click at [409, 135] on icon "add" at bounding box center [408, 141] width 10 height 17
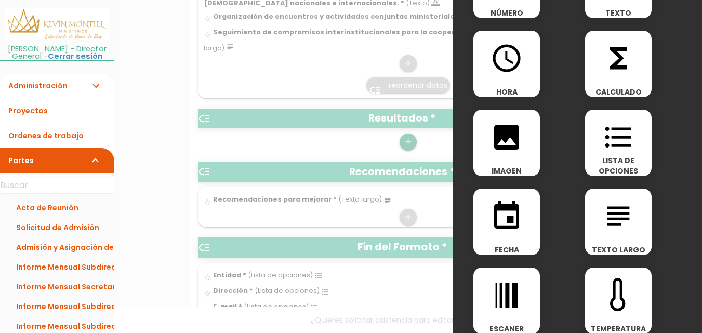
scroll to position [104, 0]
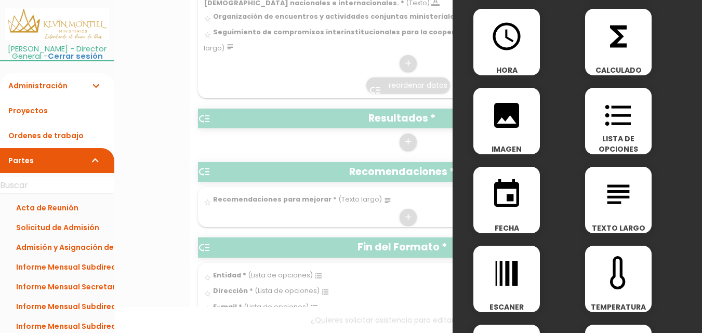
click at [622, 211] on div "subject TEXTO LARGO" at bounding box center [618, 200] width 66 height 66
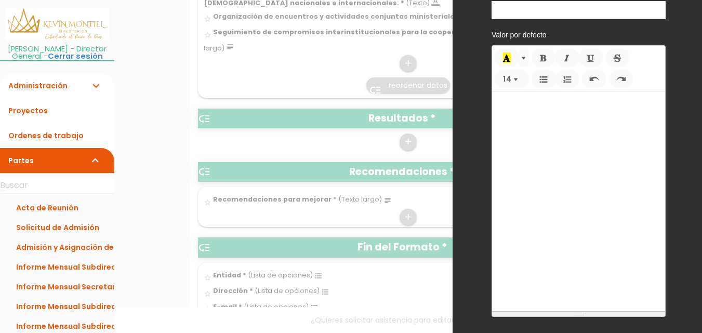
scroll to position [0, 0]
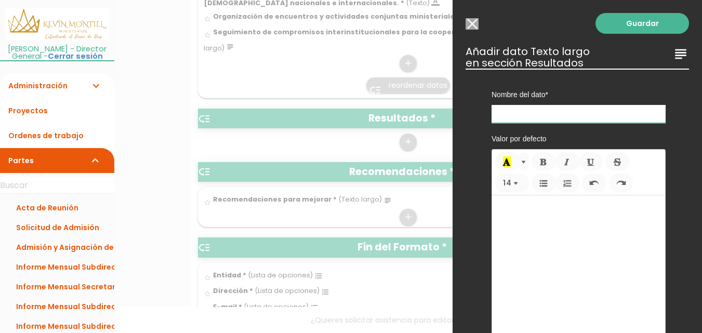
click at [528, 113] on input "text" at bounding box center [578, 114] width 174 height 18
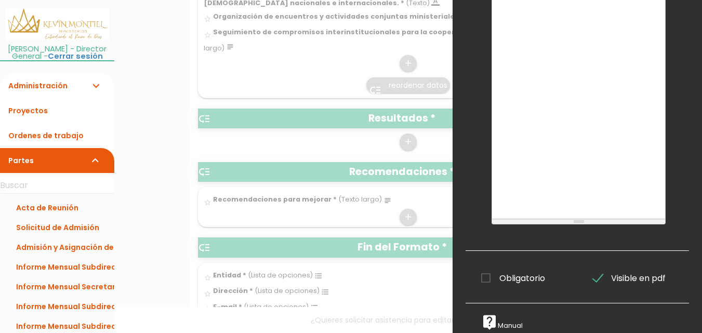
scroll to position [204, 0]
click at [522, 273] on span "Obligatorio" at bounding box center [513, 278] width 64 height 13
click at [0, 0] on input "Obligatorio" at bounding box center [0, 0] width 0 height 0
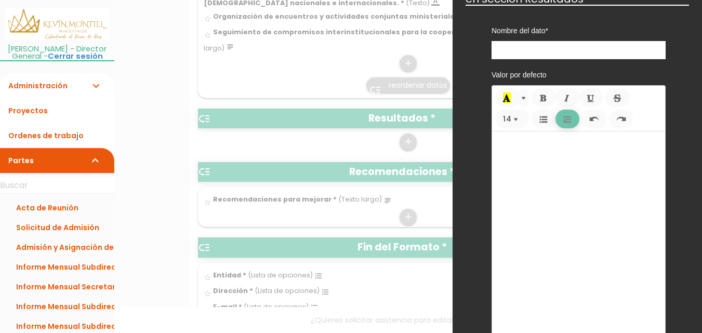
scroll to position [0, 0]
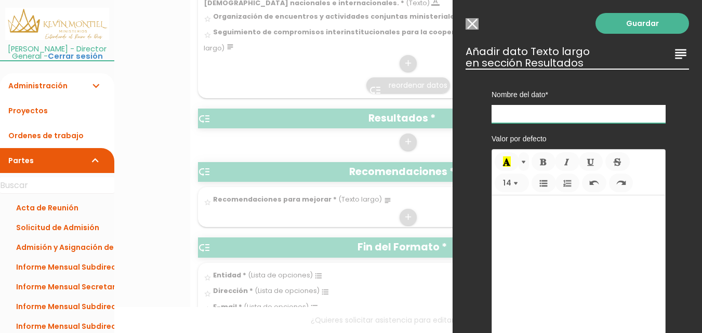
click at [568, 115] on input "text" at bounding box center [578, 114] width 174 height 18
click at [543, 112] on input "text" at bounding box center [578, 114] width 174 height 18
paste input "Impacto social:"
type input "Impacto social"
click at [568, 204] on p at bounding box center [578, 205] width 163 height 10
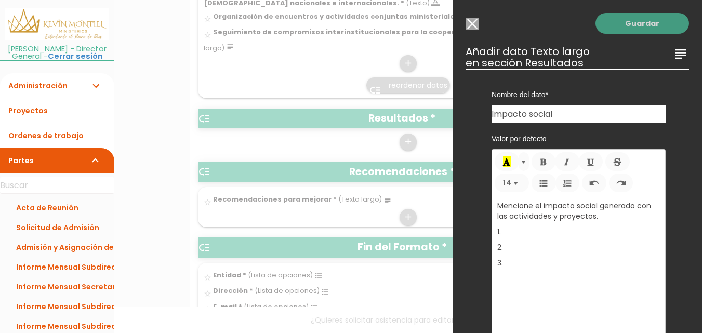
click at [650, 22] on link "Guardar" at bounding box center [641, 23] width 93 height 21
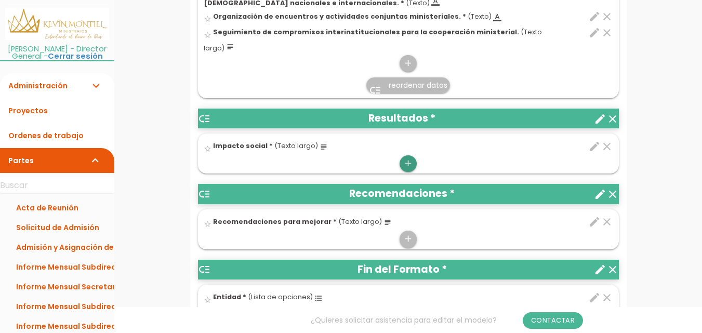
click at [410, 167] on icon "add" at bounding box center [408, 163] width 10 height 17
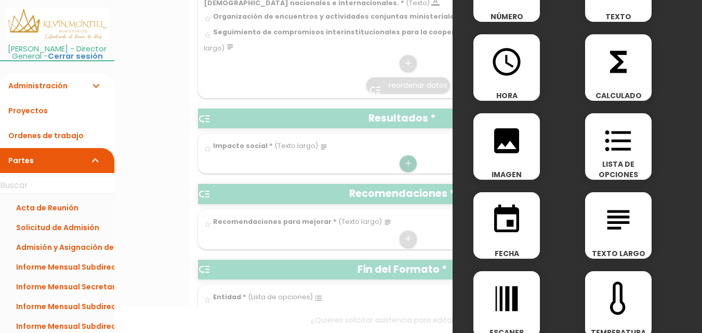
scroll to position [104, 0]
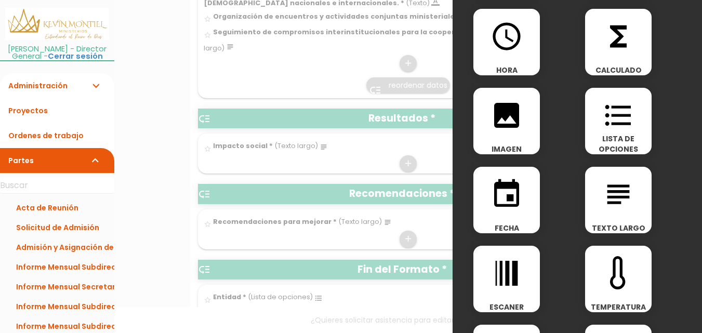
click at [619, 193] on icon "subject" at bounding box center [617, 194] width 33 height 33
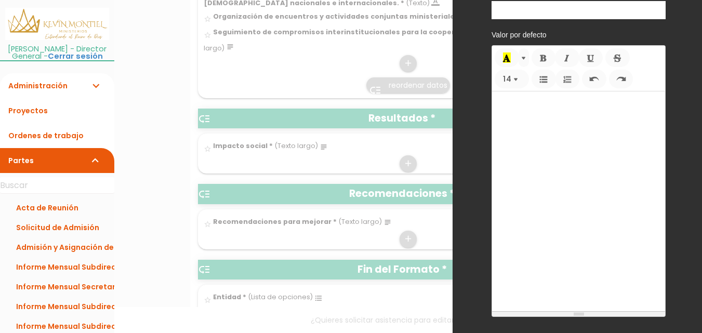
scroll to position [0, 0]
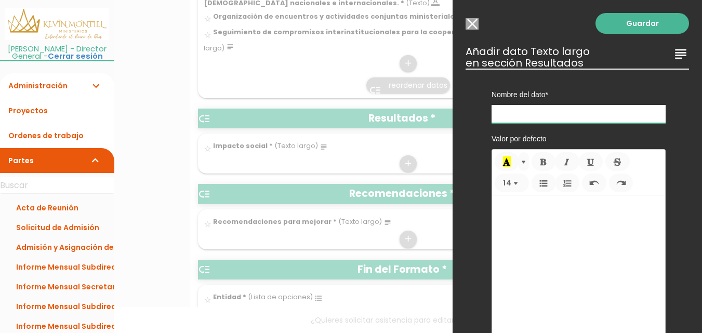
click at [526, 112] on input "text" at bounding box center [578, 114] width 174 height 18
click at [517, 111] on input "text" at bounding box center [578, 114] width 174 height 18
paste input "[DEMOGRAPHIC_DATA]/organizaciones vinculadas:"
click at [548, 205] on p at bounding box center [578, 205] width 163 height 10
click at [648, 116] on input "[DEMOGRAPHIC_DATA]/organizaciones vinculadas:" at bounding box center [578, 114] width 174 height 18
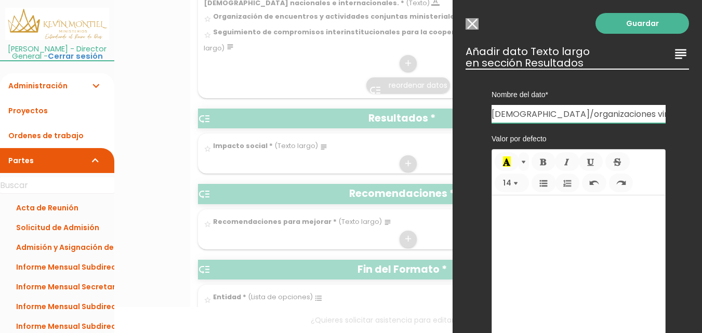
type input "[DEMOGRAPHIC_DATA]/organizaciones vinculadas"
click at [583, 198] on div at bounding box center [578, 303] width 173 height 216
click at [540, 216] on span "[DEMOGRAPHIC_DATA]/organizaciones vinculadas:" at bounding box center [572, 221] width 151 height 21
click at [605, 219] on p "Mencione el nombre de las [DEMOGRAPHIC_DATA] u organizaciones vinculadas:" at bounding box center [578, 210] width 163 height 21
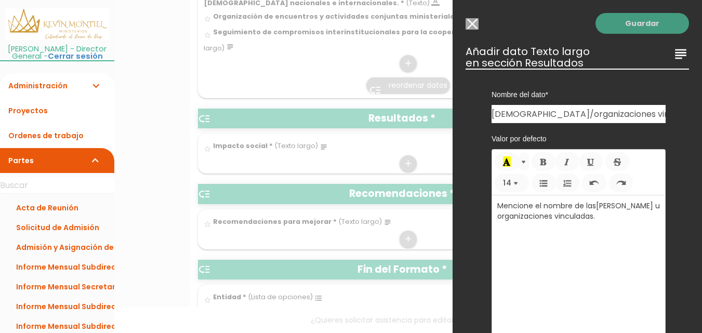
click at [645, 26] on link "Guardar" at bounding box center [641, 23] width 93 height 21
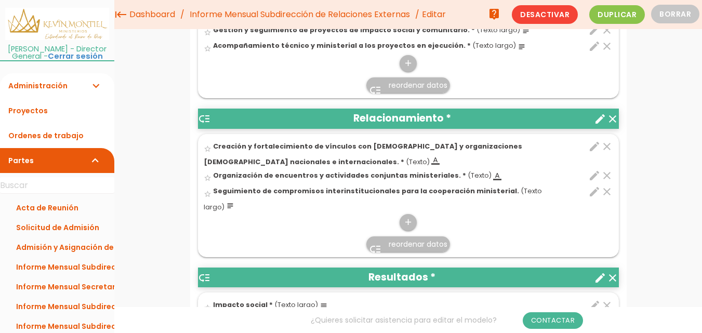
scroll to position [437, 0]
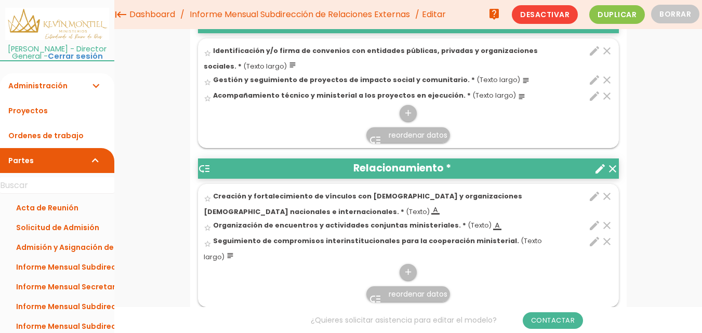
click at [602, 166] on icon "create" at bounding box center [600, 169] width 12 height 12
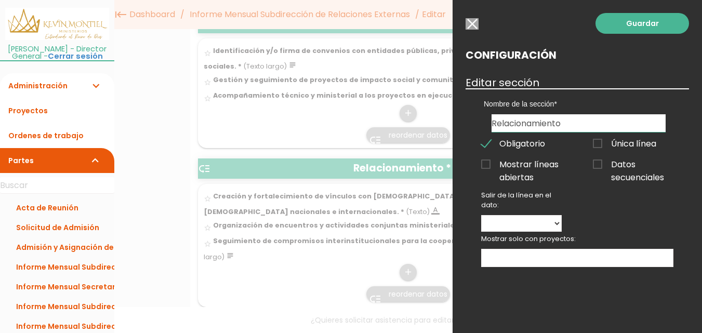
drag, startPoint x: 472, startPoint y: 16, endPoint x: 474, endPoint y: 22, distance: 5.9
click at [472, 17] on div "Guardar Configuración Editar sección Nombre de la sección Convenios y Proyectos…" at bounding box center [576, 166] width 249 height 333
click at [474, 24] on input "button" at bounding box center [471, 23] width 13 height 11
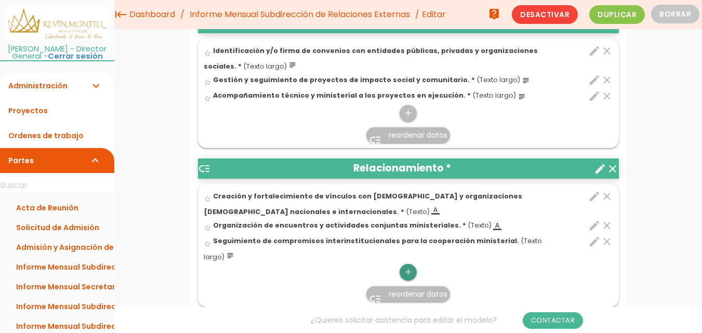
click at [409, 272] on icon "add" at bounding box center [408, 272] width 10 height 17
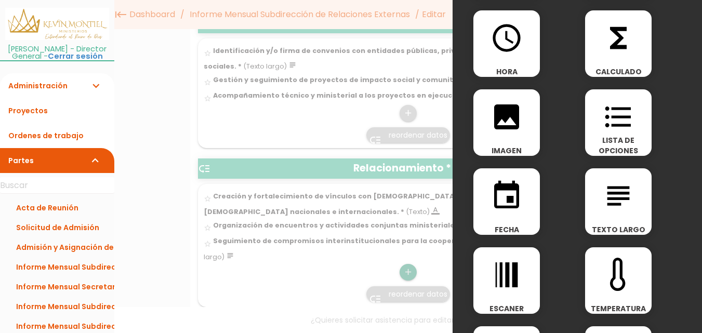
scroll to position [104, 0]
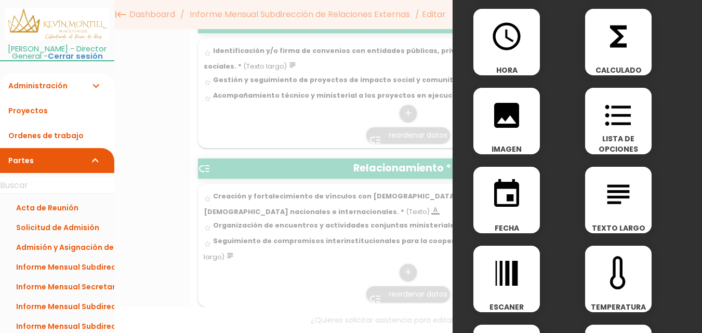
click at [621, 202] on icon "subject" at bounding box center [617, 194] width 33 height 33
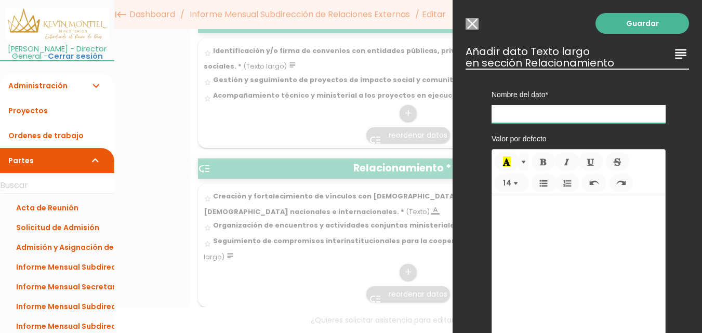
click at [552, 109] on input "text" at bounding box center [578, 114] width 174 height 18
type input "[PERSON_NAME] Recomendadas en el Directorio del Ministerio"
click at [567, 215] on div at bounding box center [578, 303] width 173 height 216
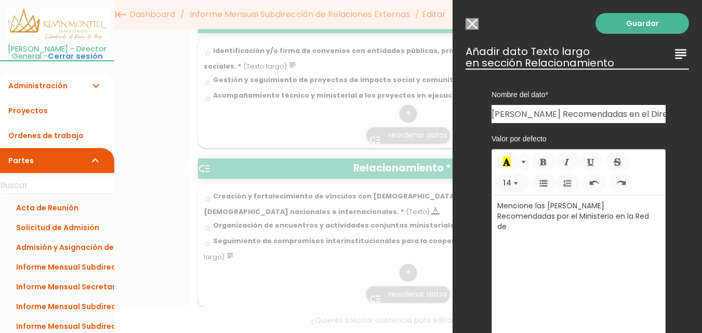
click at [638, 205] on p "Mencione las Iglesias Recomendadas por el Ministerio en la Red de" at bounding box center [578, 215] width 163 height 31
click at [586, 226] on p "Mencione las Iglesias Recomendadas en la Red de Iglesias Recomendadas por el Mi…" at bounding box center [578, 221] width 163 height 42
click at [585, 227] on p "Mencione las Iglesias Recomendadas en la Red de Iglesias Recomendadas por el Mi…" at bounding box center [578, 221] width 163 height 42
click at [551, 228] on p "Mencione las [PERSON_NAME] Recomendadas en la Red [PERSON_NAME] Recomendadas po…" at bounding box center [578, 215] width 163 height 31
click at [552, 229] on p "Mencione las [PERSON_NAME] Recomendadas en la Red [PERSON_NAME] Recomendadas po…" at bounding box center [578, 215] width 163 height 31
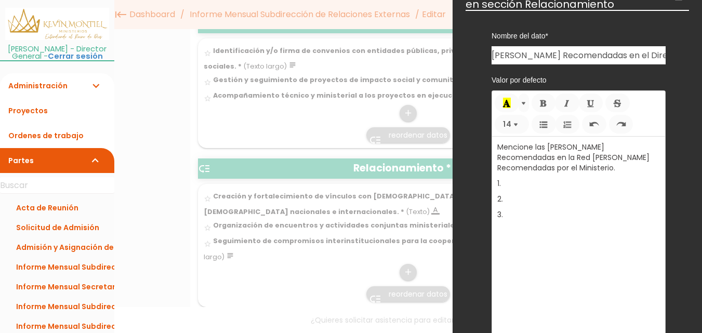
scroll to position [204, 0]
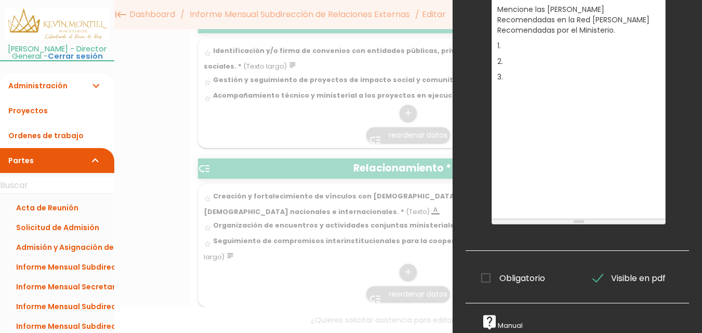
click at [534, 272] on span "Obligatorio" at bounding box center [513, 278] width 64 height 13
click at [0, 0] on input "Obligatorio" at bounding box center [0, 0] width 0 height 0
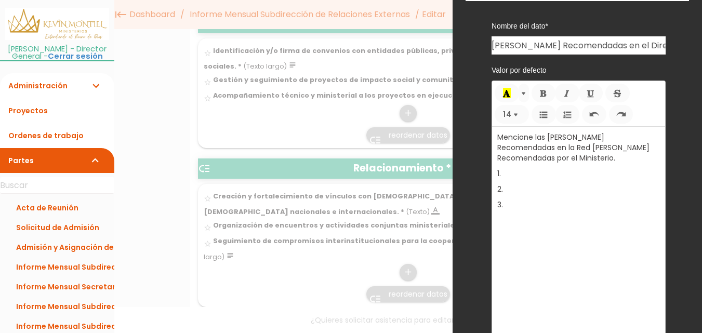
scroll to position [0, 0]
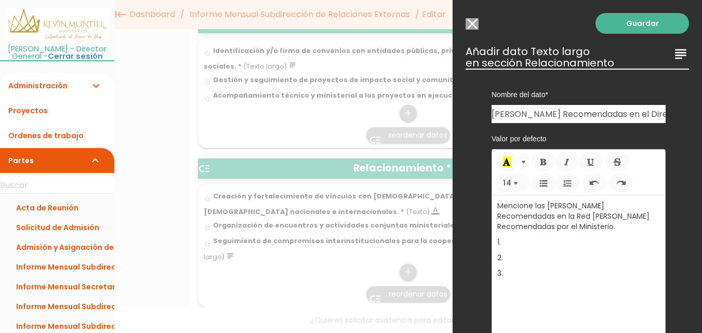
click at [661, 19] on link "Guardar" at bounding box center [641, 23] width 93 height 21
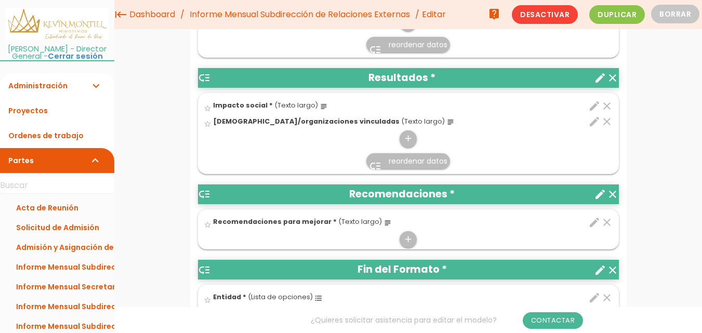
scroll to position [697, 0]
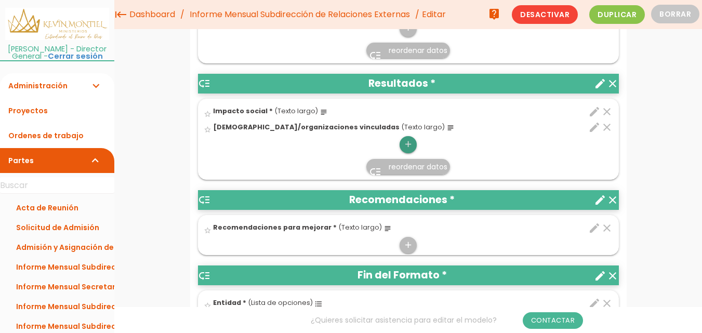
click at [411, 145] on icon "add" at bounding box center [408, 144] width 10 height 17
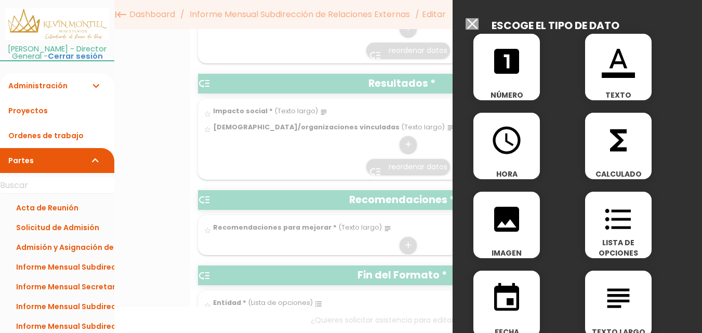
click at [608, 293] on icon "subject" at bounding box center [617, 298] width 33 height 33
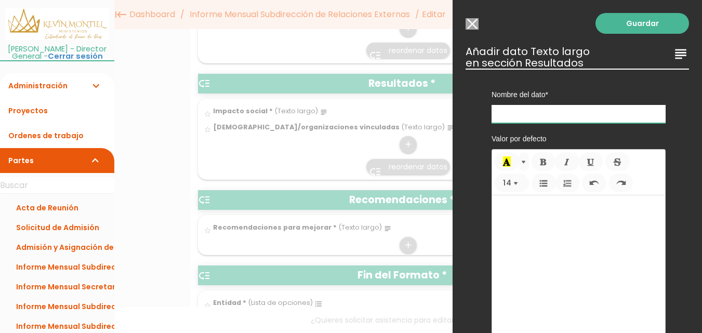
click at [541, 112] on input "text" at bounding box center [578, 114] width 174 height 18
paste input "Avances ministeriales:"
click at [493, 116] on input "Avances ministeriales:" at bounding box center [578, 114] width 174 height 18
type input "Resultados y Avances ministeriales:"
click at [582, 207] on p at bounding box center [578, 205] width 163 height 10
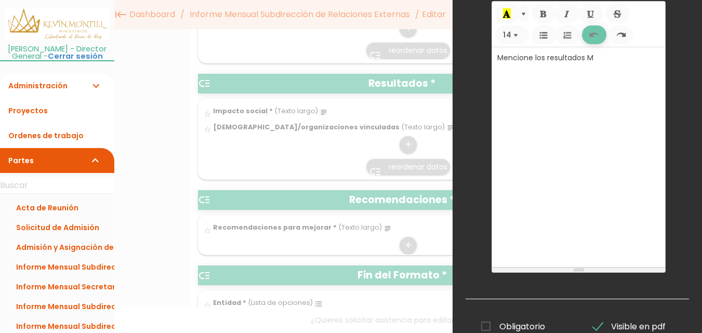
scroll to position [0, 0]
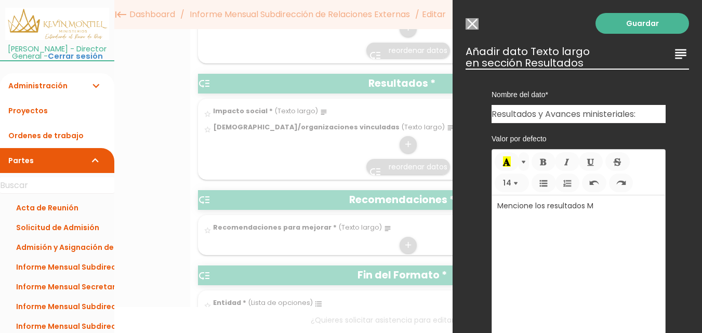
click at [604, 207] on p "Mencione los resultados M" at bounding box center [578, 205] width 163 height 10
click at [552, 206] on p "Mencione los resultados Ministeriales" at bounding box center [578, 205] width 163 height 10
click at [549, 205] on p "Mencione los resultados Ministeriales" at bounding box center [578, 205] width 163 height 10
click at [634, 206] on p "Mencione los Resultados Ministeriales" at bounding box center [578, 205] width 163 height 10
click at [590, 204] on p "Mencione los Resultados Ministeriales obtenidos." at bounding box center [578, 210] width 163 height 21
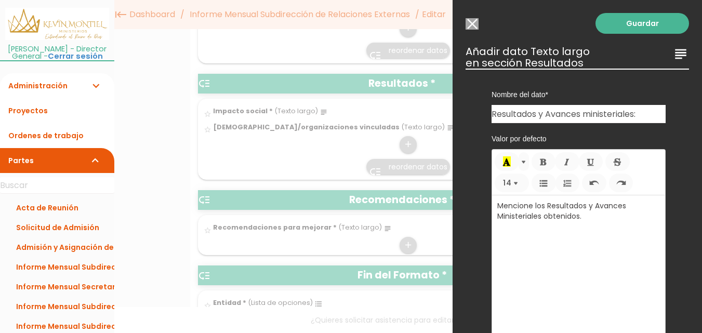
click at [603, 220] on p "Mencione los Resultados y Avances Ministeriales obtenidos." at bounding box center [578, 210] width 163 height 21
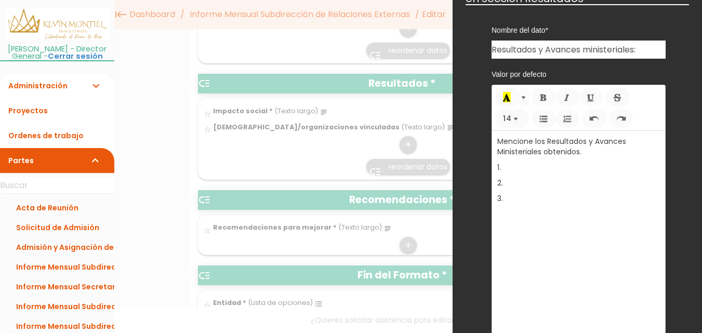
scroll to position [204, 0]
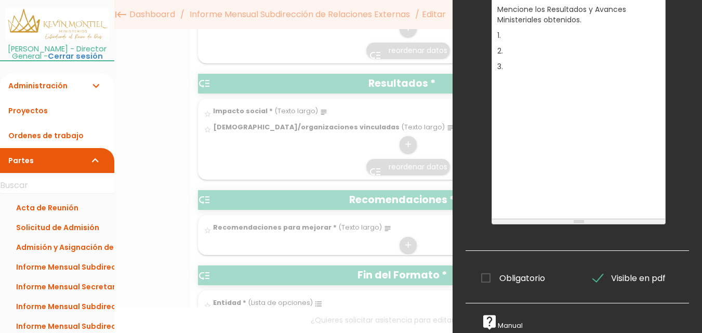
click at [512, 272] on span "Obligatorio" at bounding box center [513, 278] width 64 height 13
click at [0, 0] on input "Obligatorio" at bounding box center [0, 0] width 0 height 0
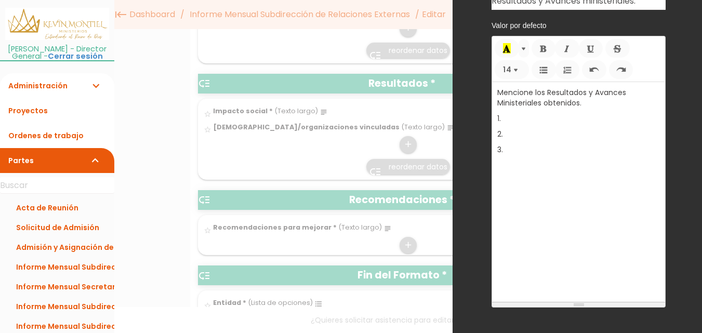
scroll to position [0, 0]
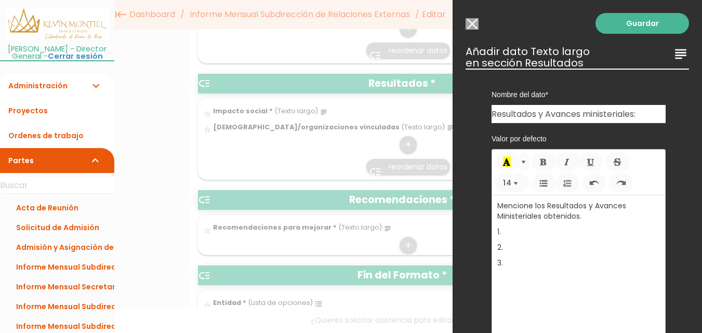
click at [623, 24] on link "Guardar" at bounding box center [641, 23] width 93 height 21
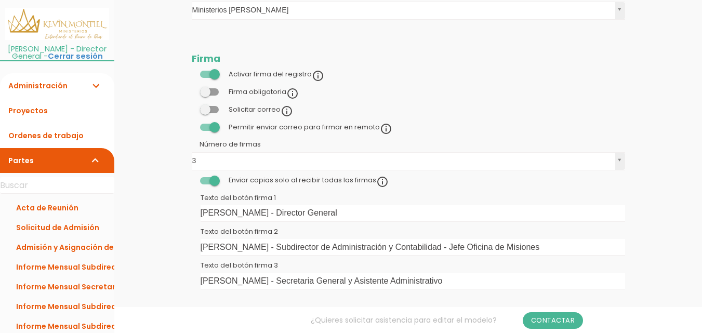
scroll to position [1453, 0]
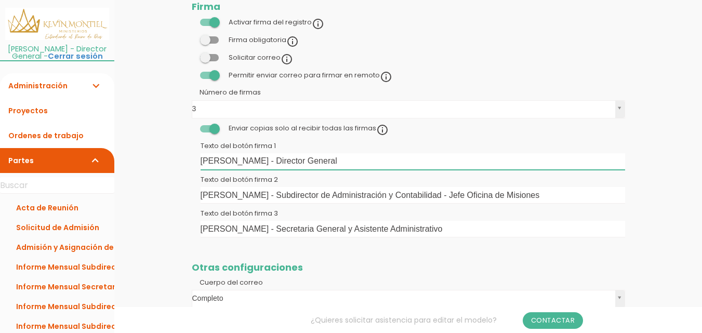
click at [351, 161] on input "[PERSON_NAME] - Director General" at bounding box center [412, 161] width 424 height 17
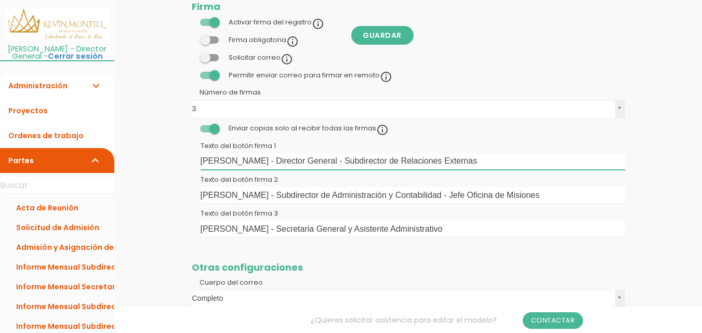
type input "[PERSON_NAME] - Director General - Subdirector de Relaciones Externas"
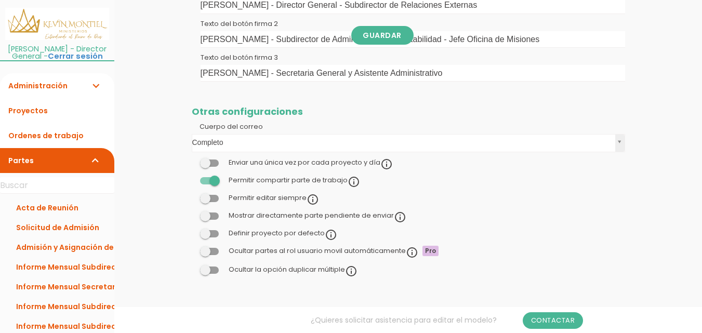
scroll to position [1612, 0]
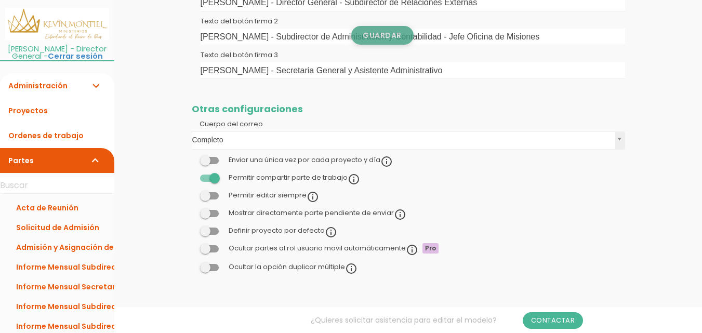
click at [400, 41] on link "Guardar" at bounding box center [382, 35] width 62 height 19
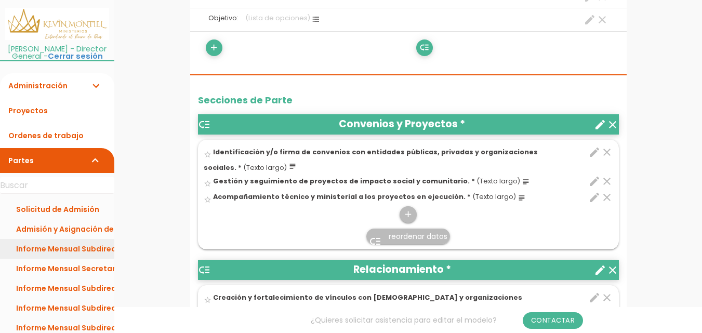
scroll to position [28, 0]
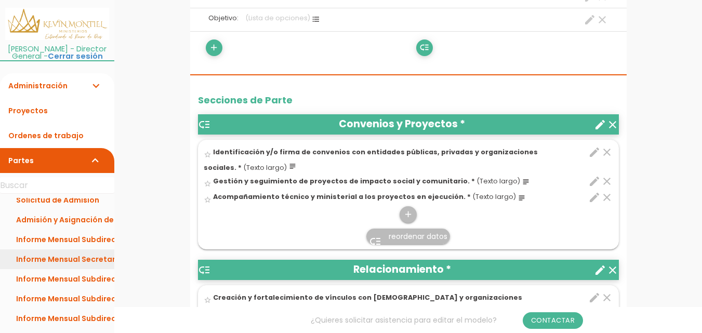
click at [78, 257] on link "Informe Mensual Secretaría General y Asistencia Administrativa" at bounding box center [57, 259] width 114 height 20
